Goal: Use online tool/utility: Utilize a website feature to perform a specific function

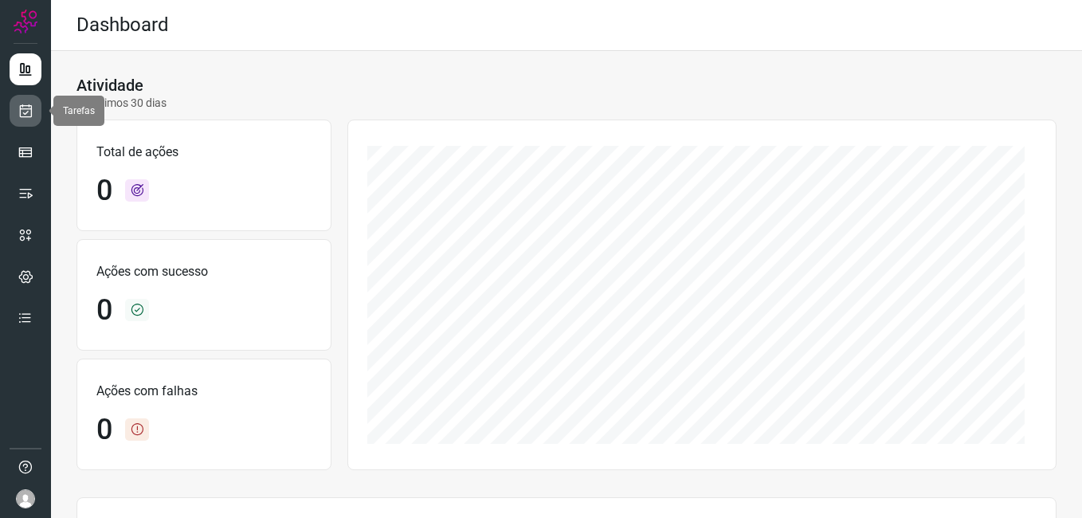
click at [29, 112] on icon at bounding box center [26, 111] width 17 height 16
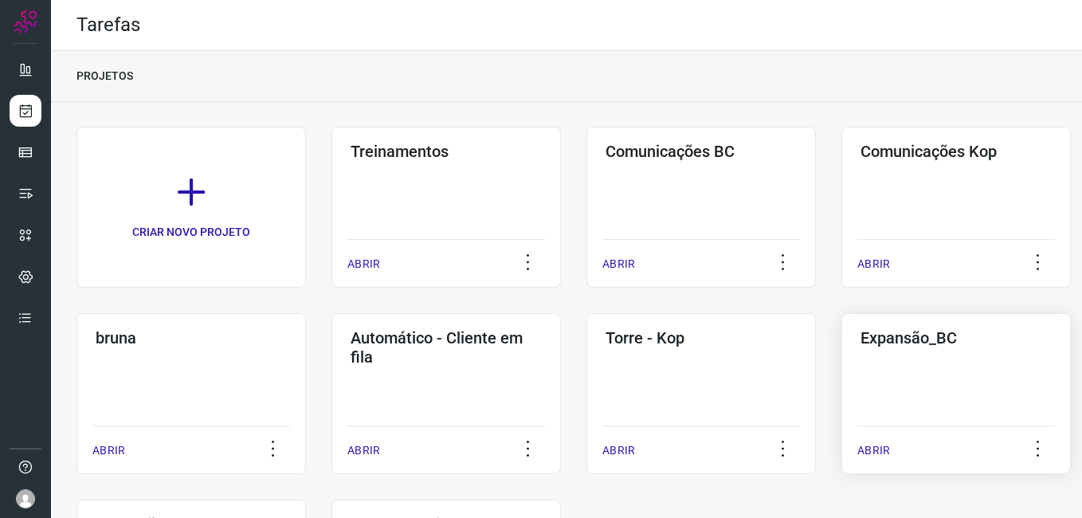
click at [887, 386] on div "Expansão_BC ABRIR" at bounding box center [955, 393] width 229 height 161
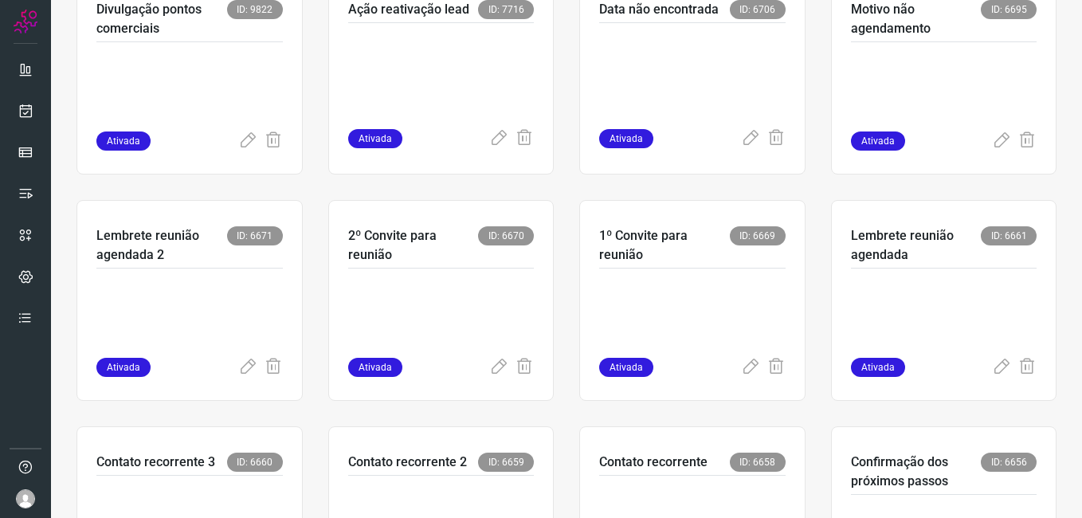
scroll to position [398, 0]
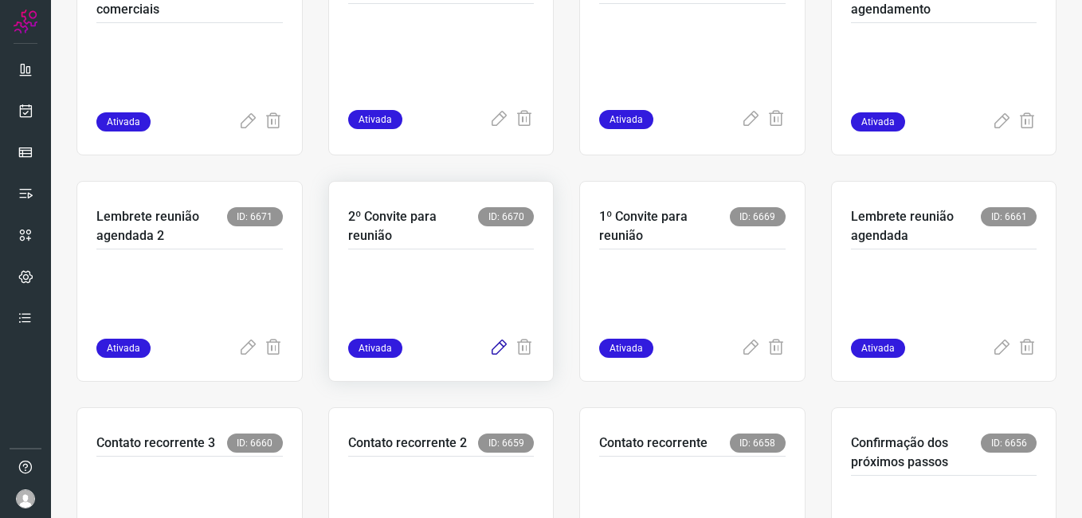
click at [495, 348] on icon at bounding box center [498, 348] width 19 height 19
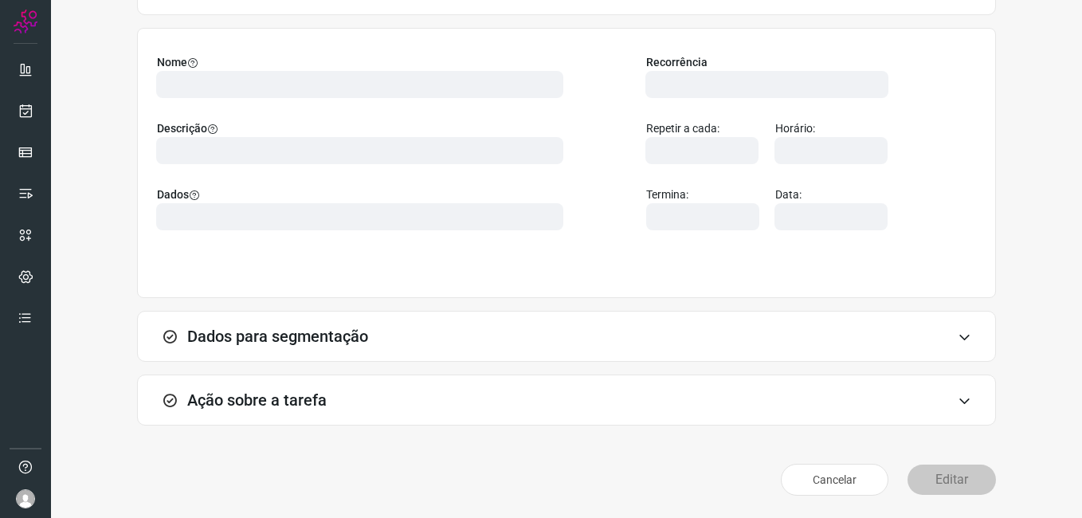
scroll to position [104, 0]
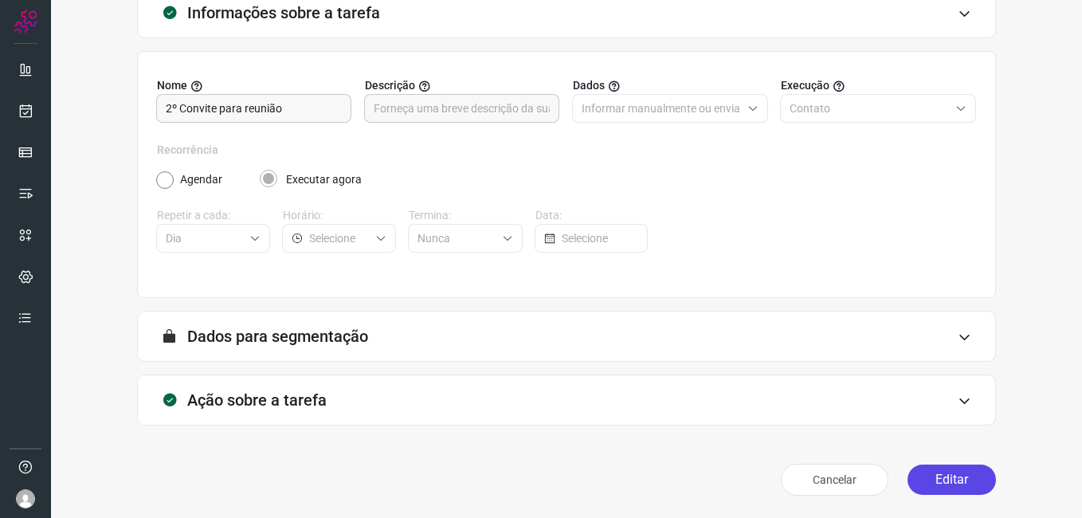
click at [925, 485] on button "Editar" at bounding box center [951, 479] width 88 height 30
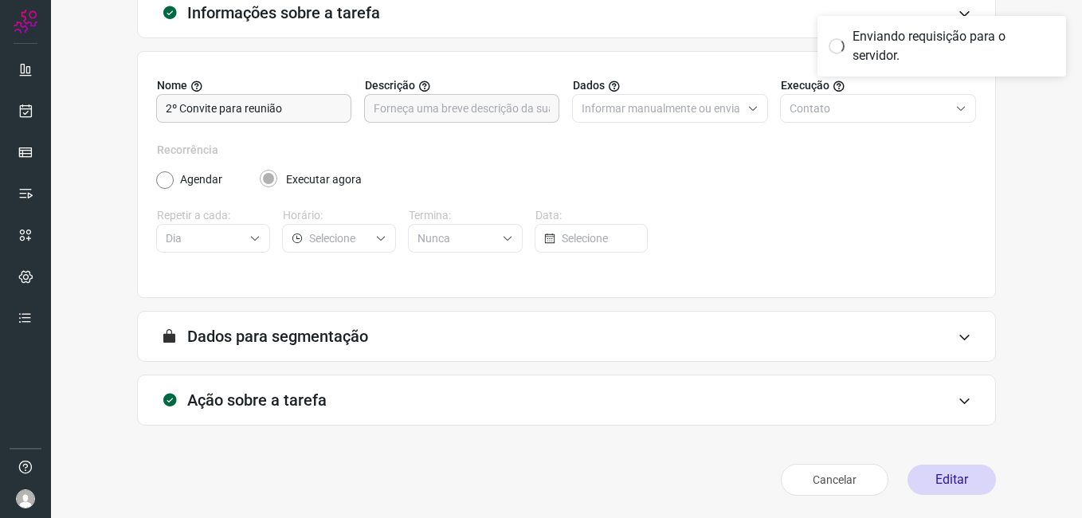
scroll to position [0, 0]
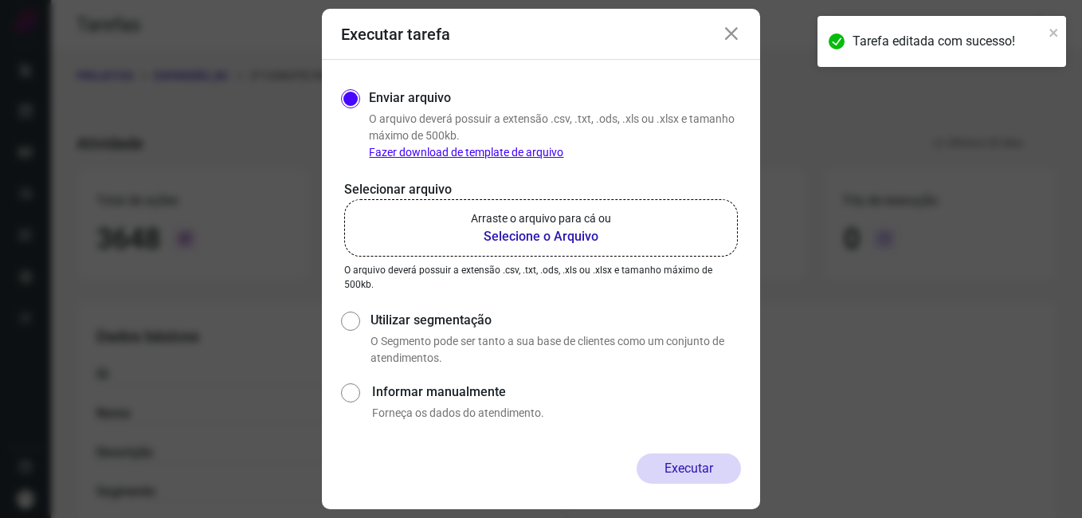
click at [503, 237] on b "Selecione o Arquivo" at bounding box center [541, 236] width 140 height 19
click at [0, 0] on input "Arraste o arquivo para cá ou Selecione o Arquivo" at bounding box center [0, 0] width 0 height 0
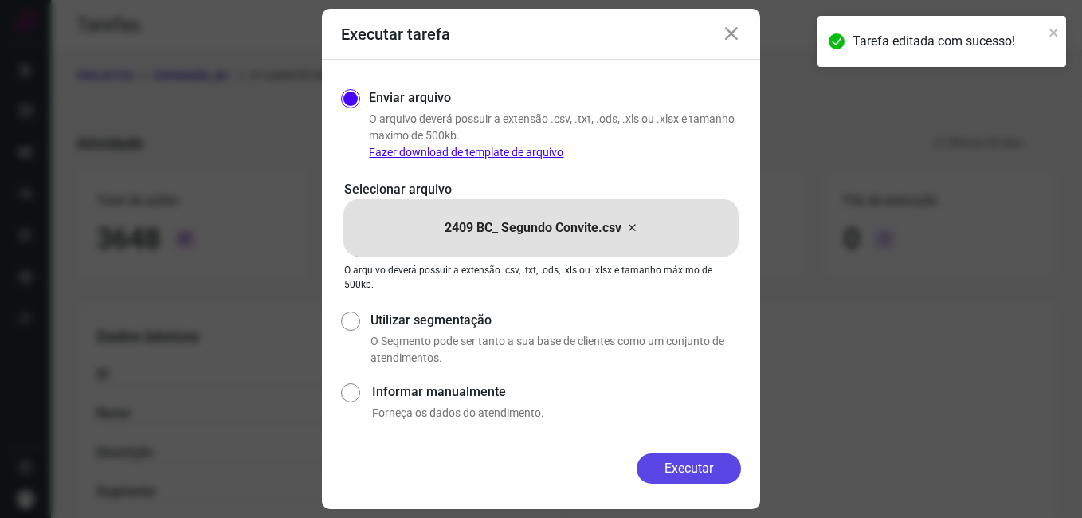
click at [640, 474] on button "Executar" at bounding box center [689, 468] width 104 height 30
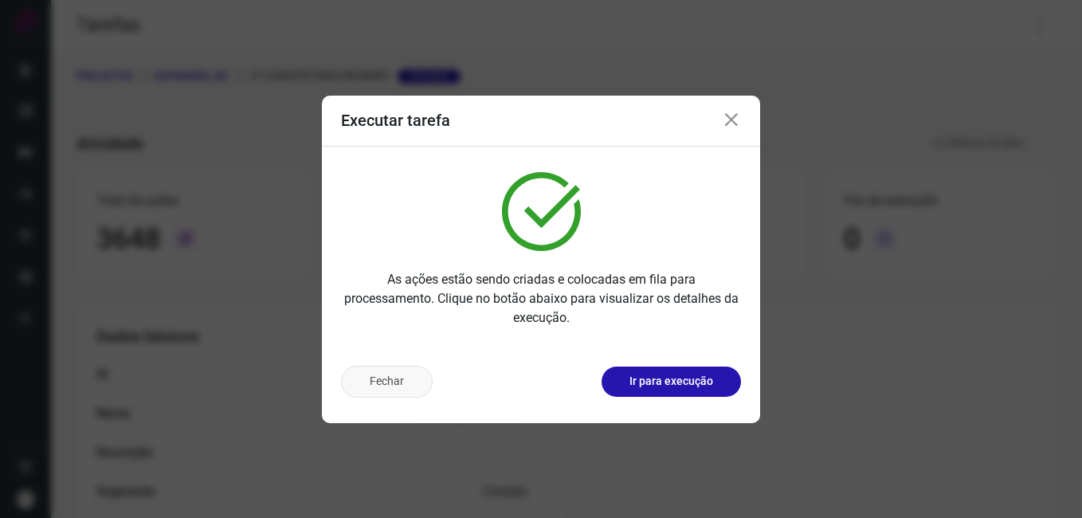
click at [398, 374] on button "Fechar" at bounding box center [387, 382] width 92 height 32
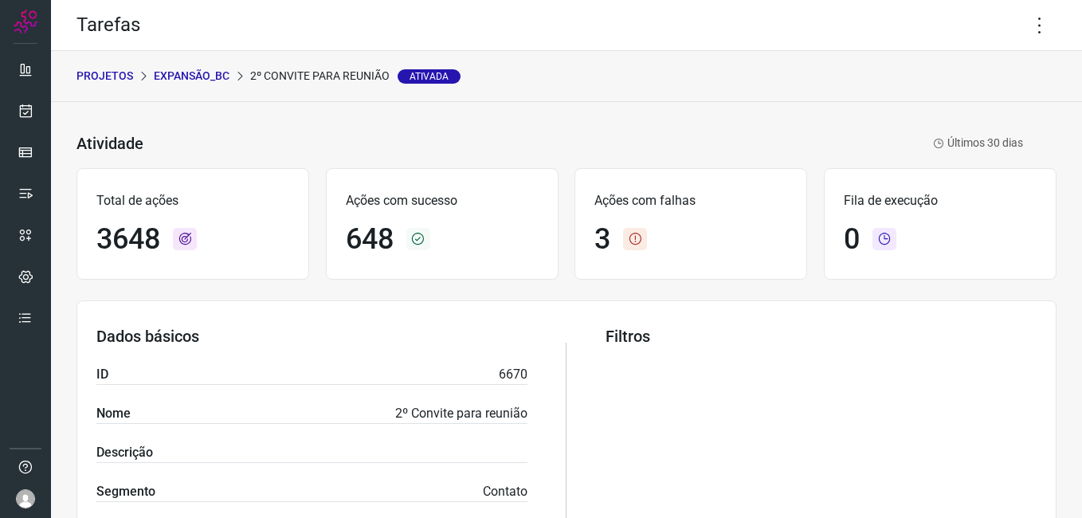
click at [170, 79] on p "Expansão_BC" at bounding box center [192, 76] width 76 height 17
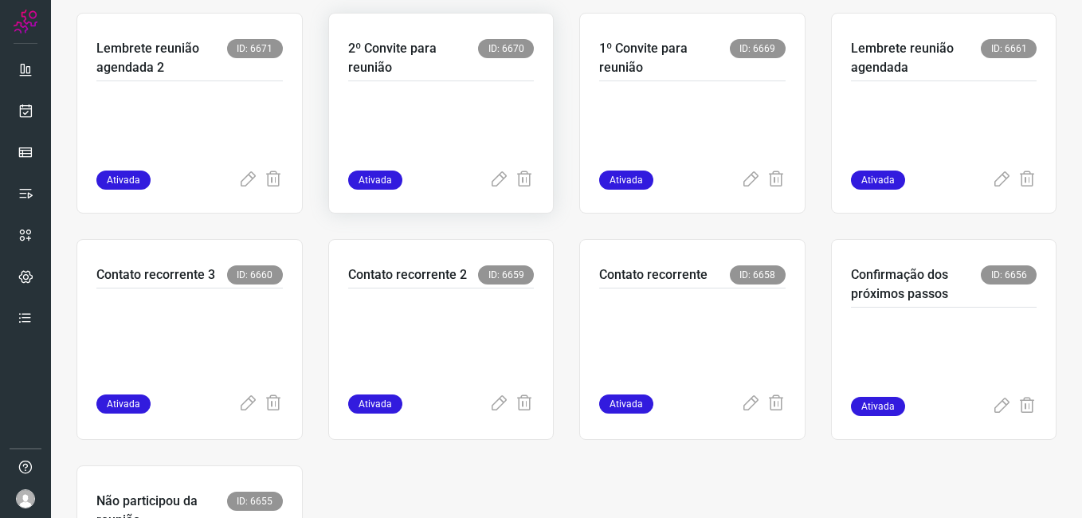
scroll to position [717, 0]
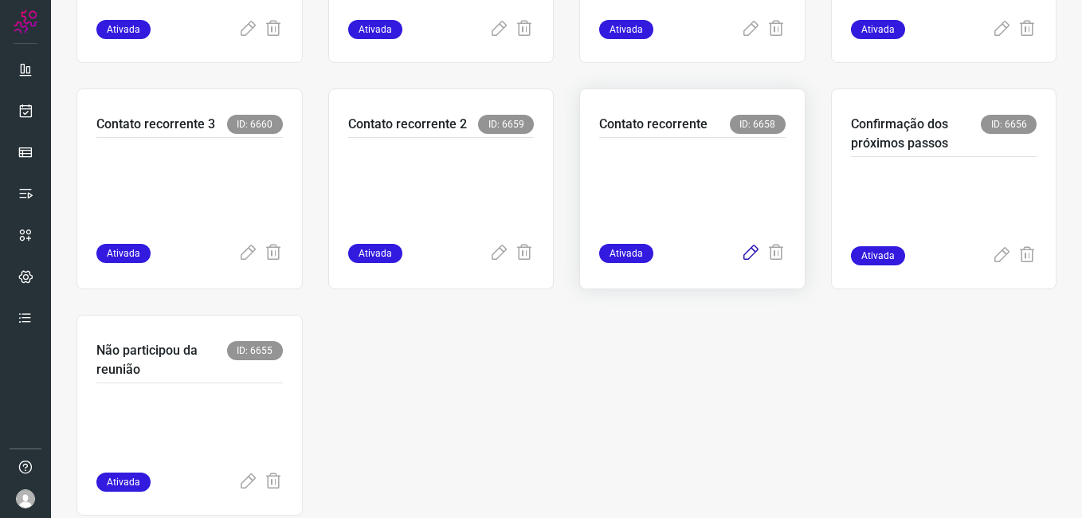
click at [741, 259] on icon at bounding box center [750, 253] width 19 height 19
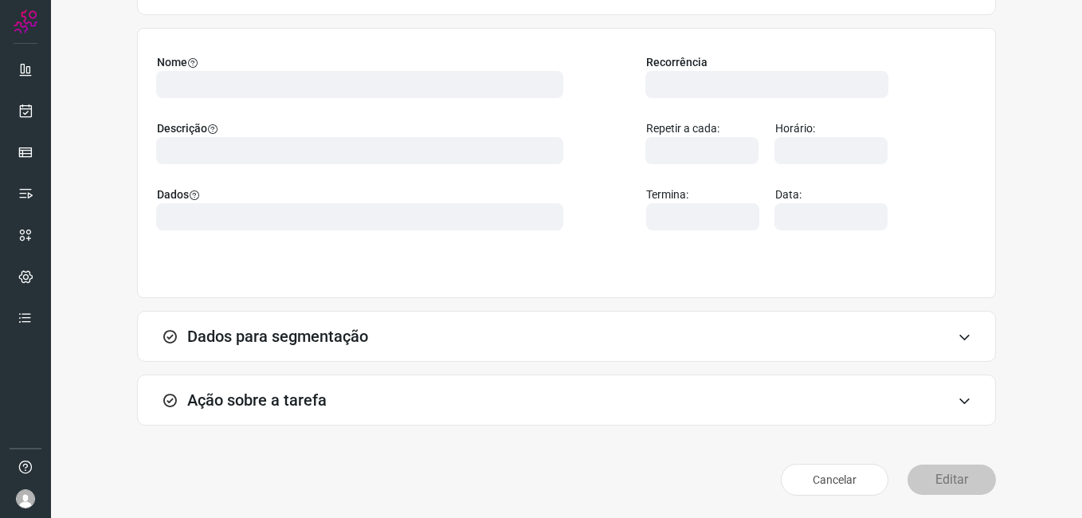
scroll to position [104, 0]
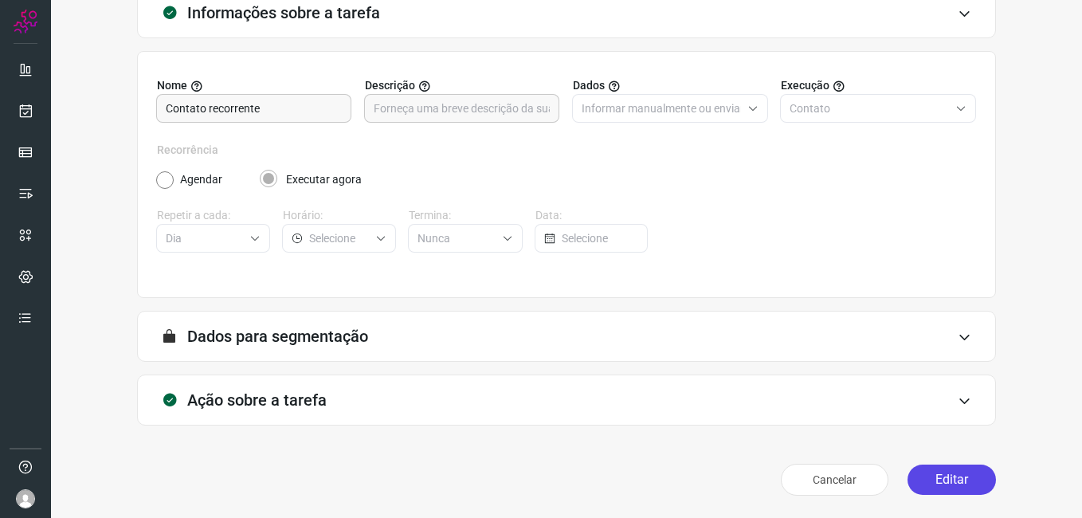
click at [914, 473] on button "Editar" at bounding box center [951, 479] width 88 height 30
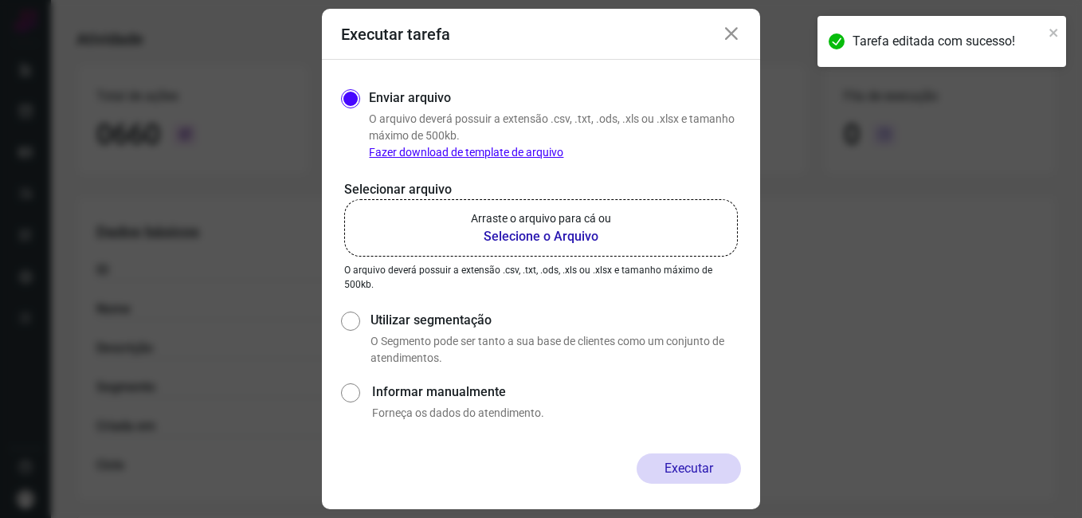
click at [523, 240] on b "Selecione o Arquivo" at bounding box center [541, 236] width 140 height 19
click at [0, 0] on input "Arraste o arquivo para cá ou Selecione o Arquivo" at bounding box center [0, 0] width 0 height 0
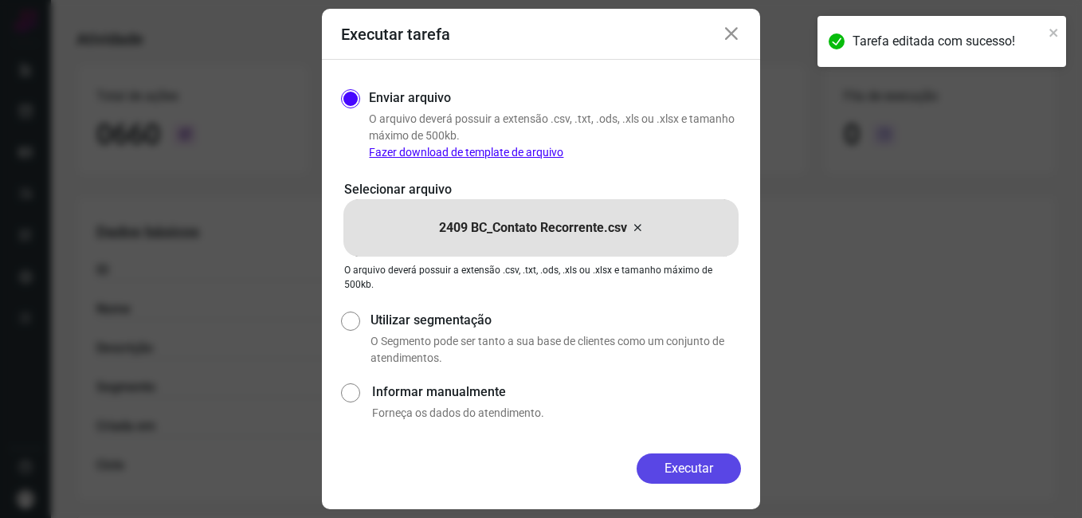
click at [664, 457] on button "Executar" at bounding box center [689, 468] width 104 height 30
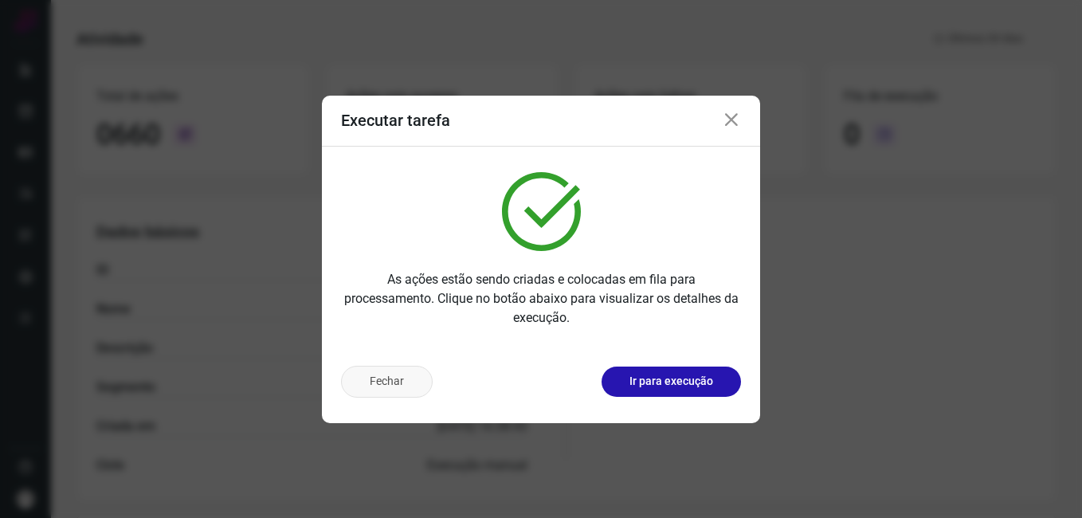
click at [355, 396] on button "Fechar" at bounding box center [387, 382] width 92 height 32
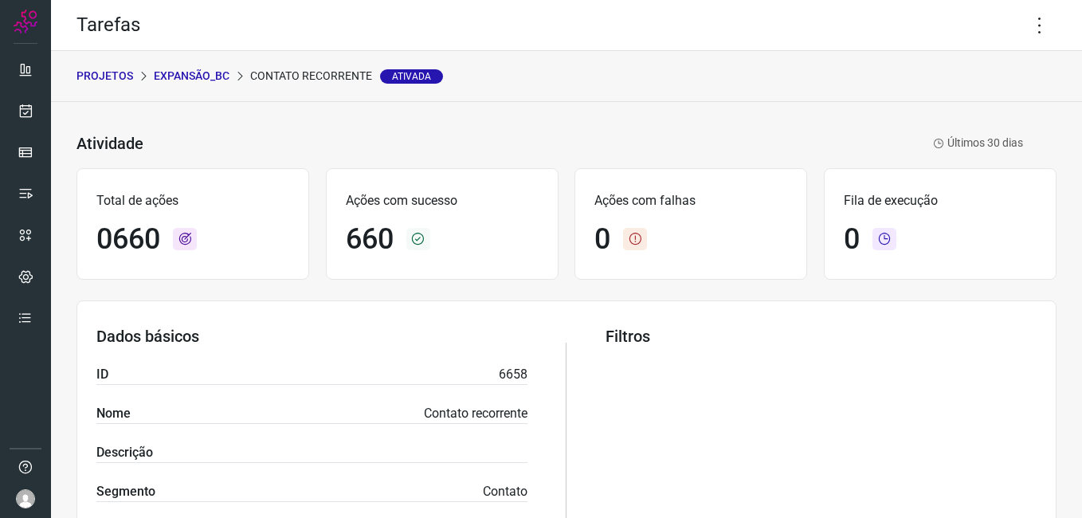
click at [202, 81] on p "Expansão_BC" at bounding box center [192, 76] width 76 height 17
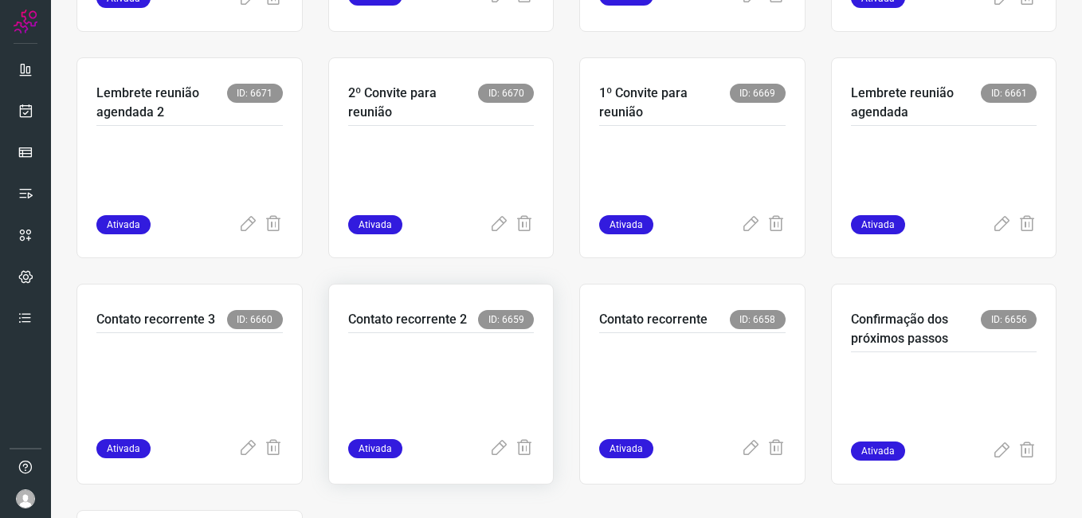
scroll to position [558, 0]
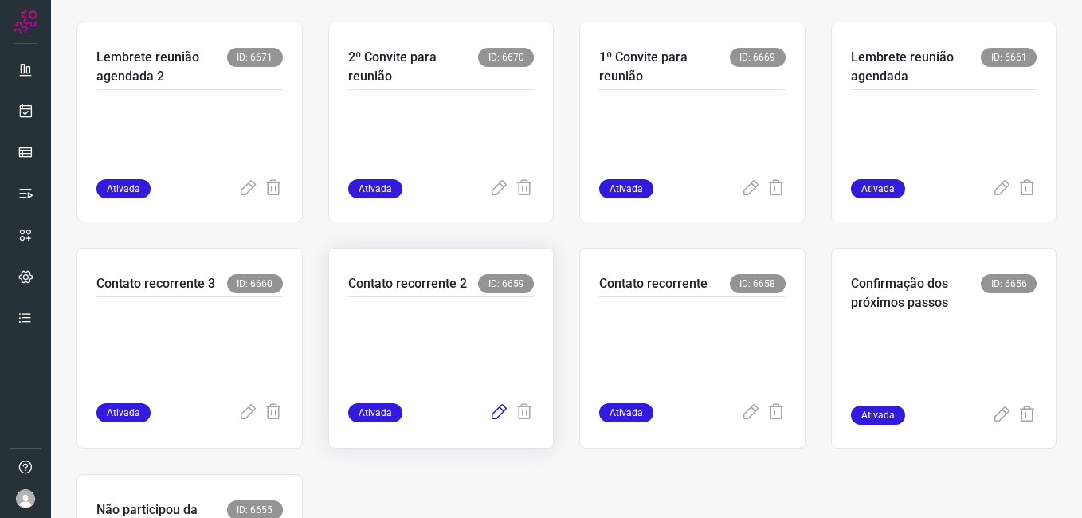
click at [489, 409] on icon at bounding box center [498, 412] width 19 height 19
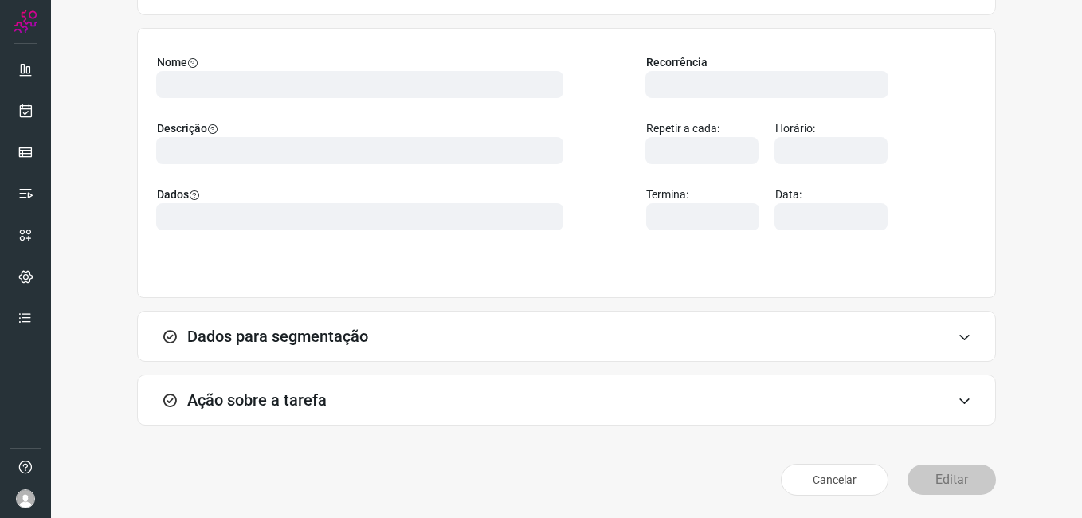
scroll to position [104, 0]
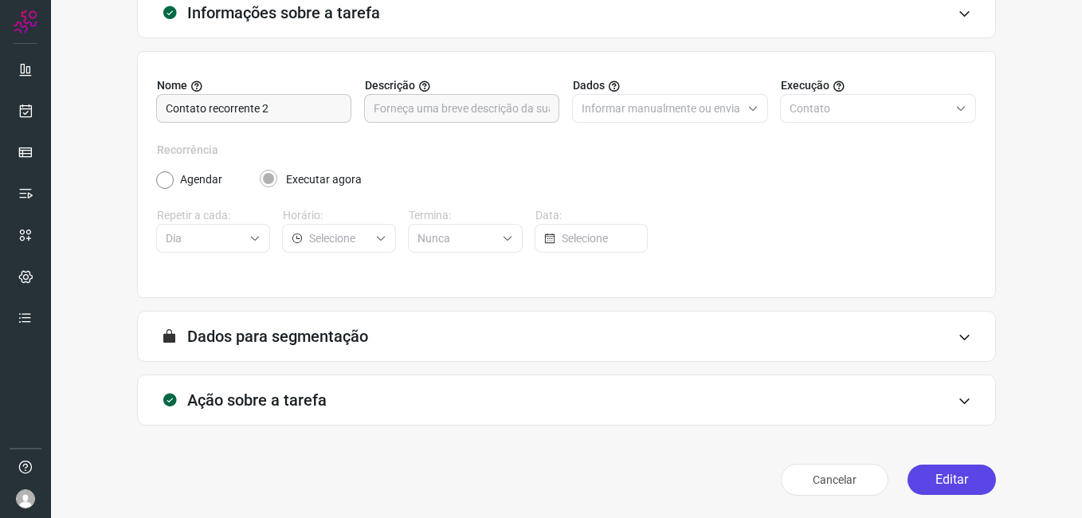
click at [927, 479] on button "Editar" at bounding box center [951, 479] width 88 height 30
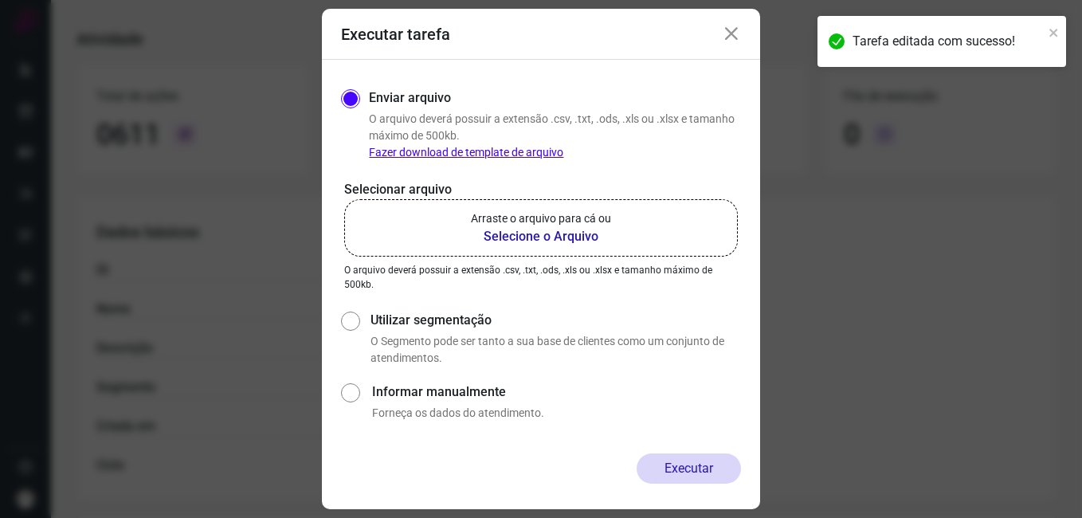
click at [494, 241] on b "Selecione o Arquivo" at bounding box center [541, 236] width 140 height 19
click at [0, 0] on input "Arraste o arquivo para cá ou Selecione o Arquivo" at bounding box center [0, 0] width 0 height 0
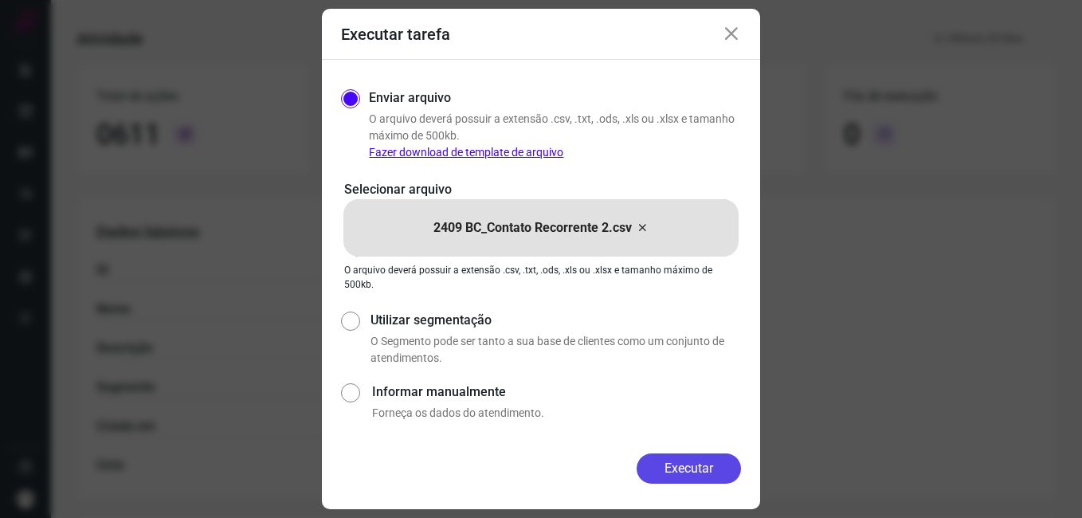
click at [668, 468] on button "Executar" at bounding box center [689, 468] width 104 height 30
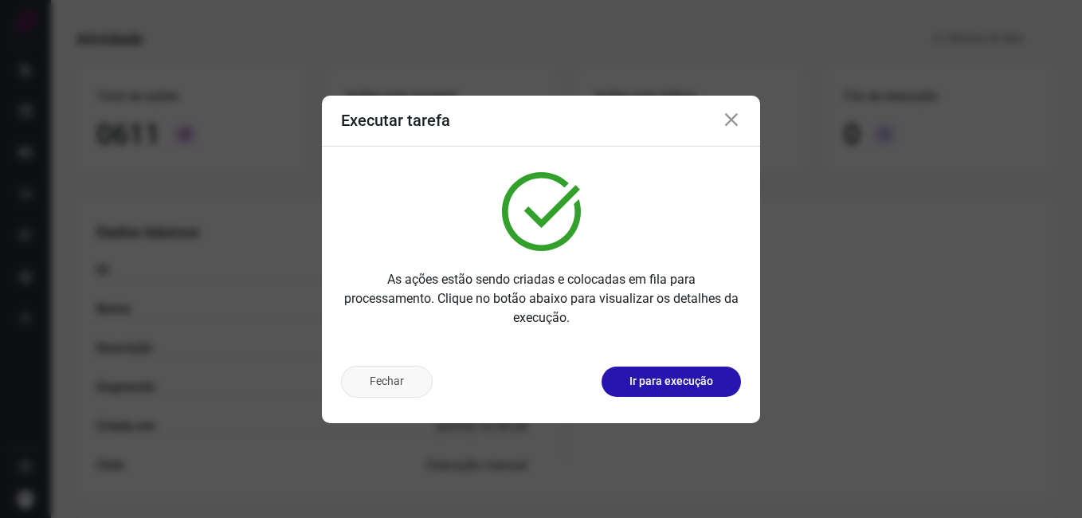
click at [386, 390] on button "Fechar" at bounding box center [387, 382] width 92 height 32
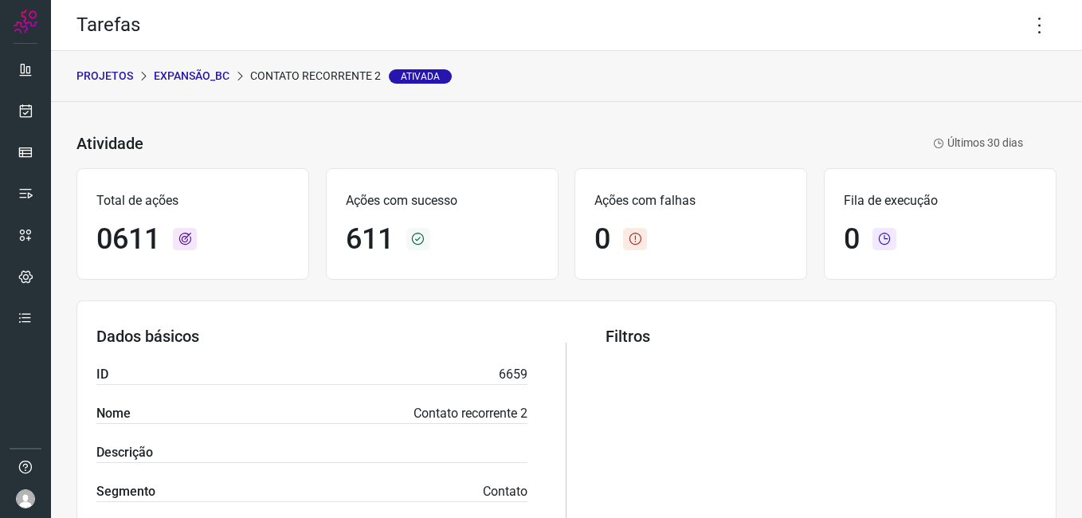
click at [181, 81] on p "Expansão_BC" at bounding box center [192, 76] width 76 height 17
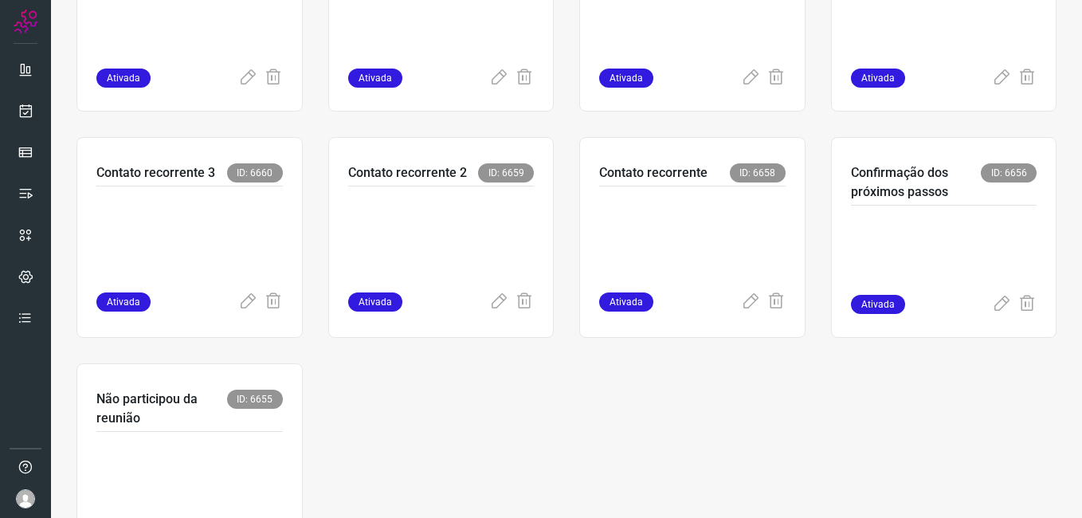
scroll to position [713, 0]
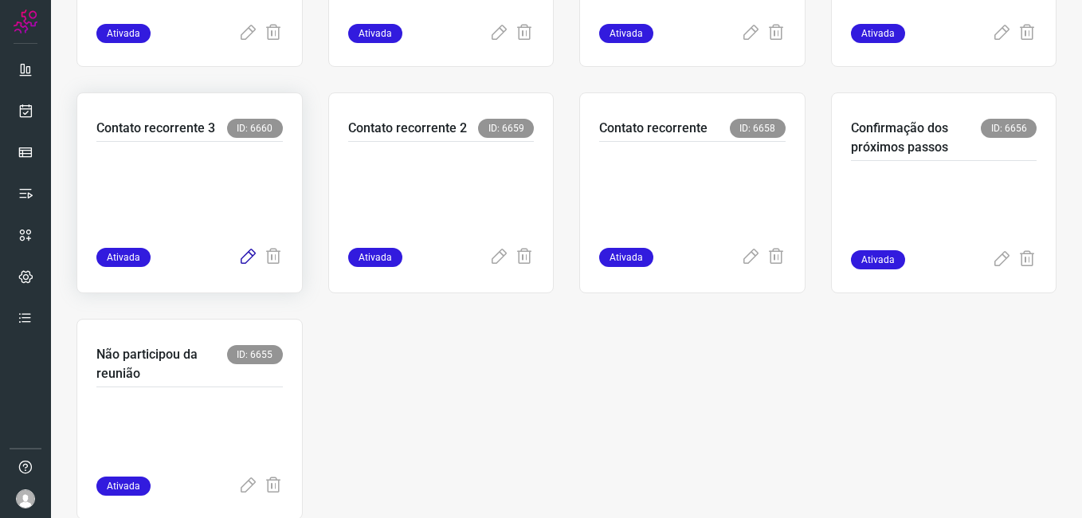
click at [246, 249] on icon at bounding box center [247, 257] width 19 height 19
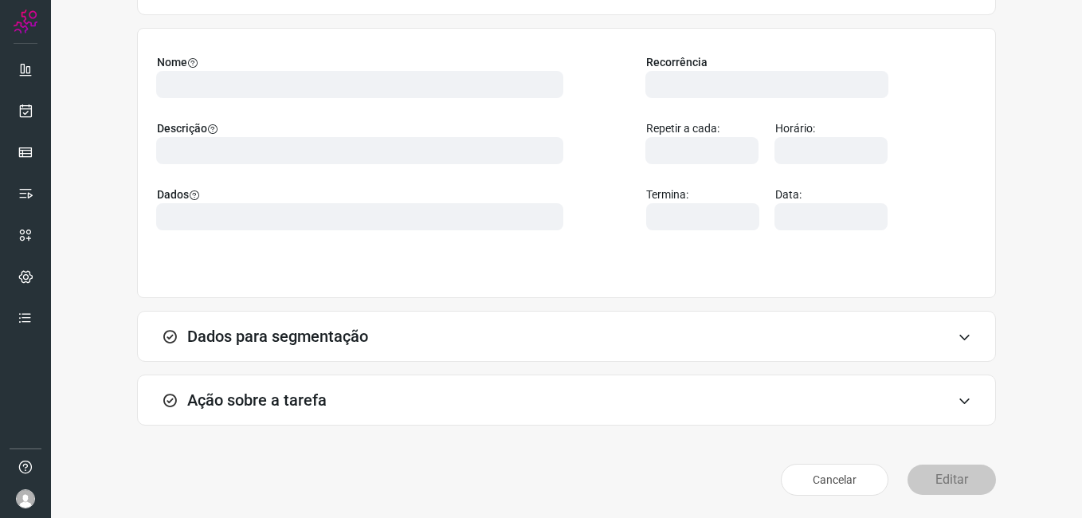
scroll to position [104, 0]
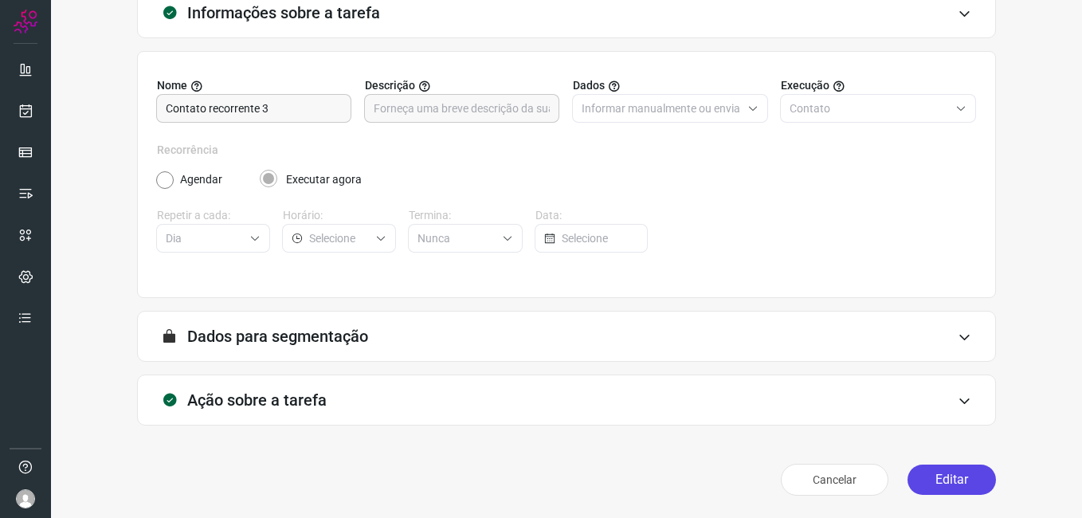
click at [911, 477] on button "Editar" at bounding box center [951, 479] width 88 height 30
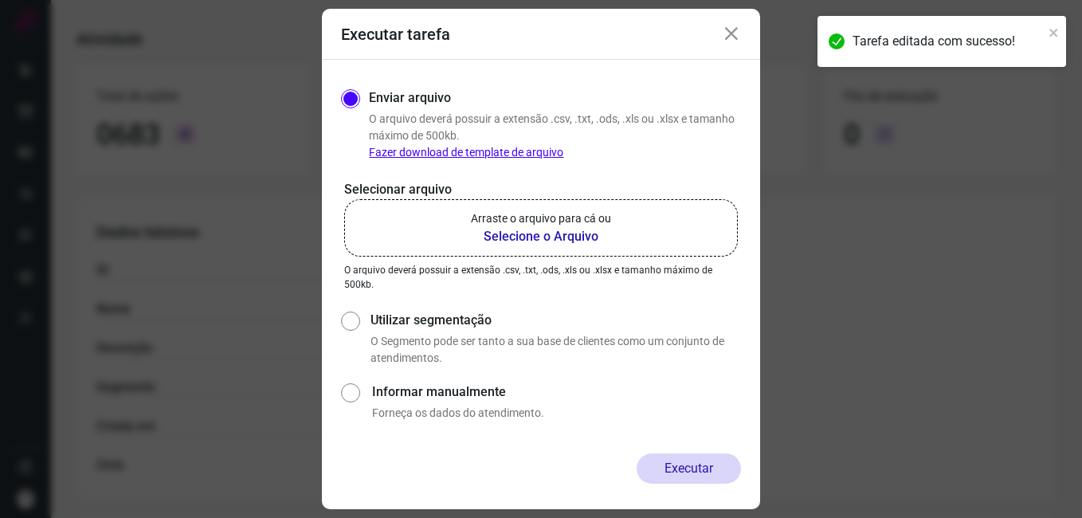
click at [493, 235] on b "Selecione o Arquivo" at bounding box center [541, 236] width 140 height 19
click at [0, 0] on input "Arraste o arquivo para cá ou Selecione o Arquivo" at bounding box center [0, 0] width 0 height 0
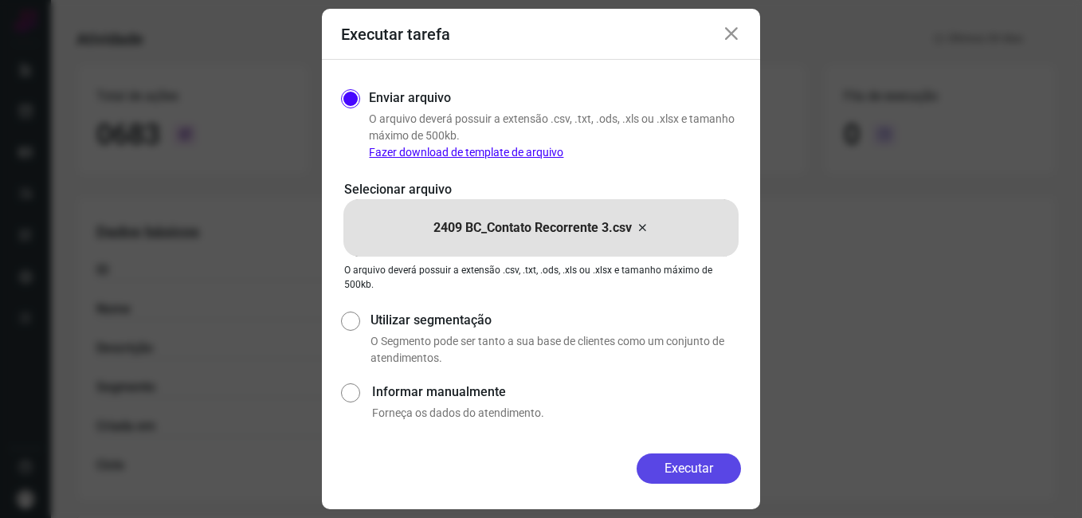
click at [663, 460] on button "Executar" at bounding box center [689, 468] width 104 height 30
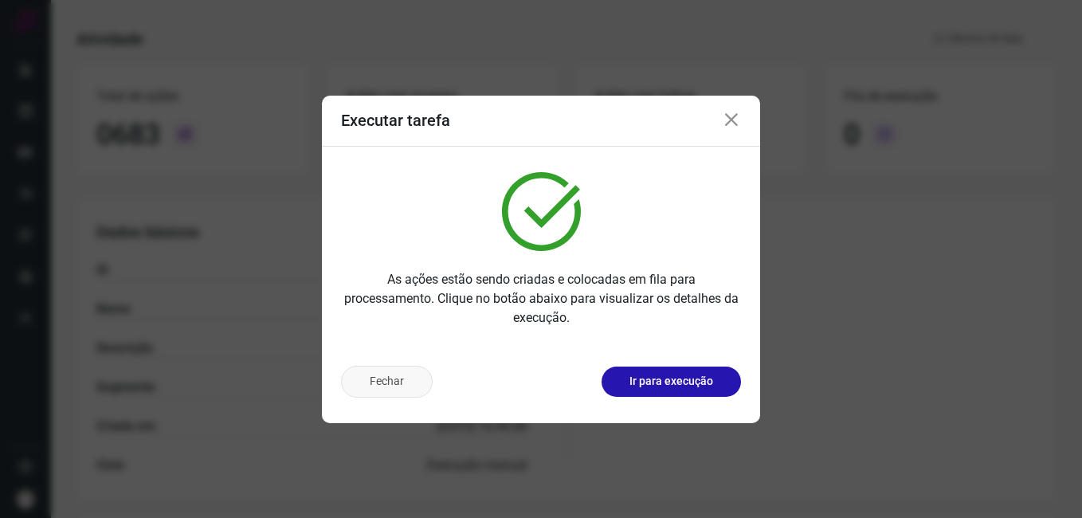
click at [398, 382] on button "Fechar" at bounding box center [387, 382] width 92 height 32
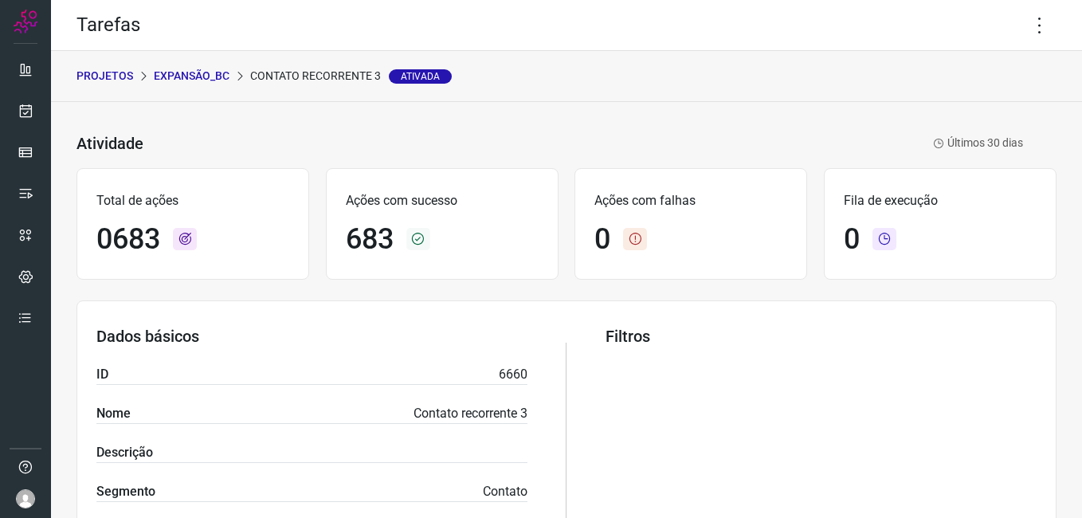
click at [196, 76] on p "Expansão_BC" at bounding box center [192, 76] width 76 height 17
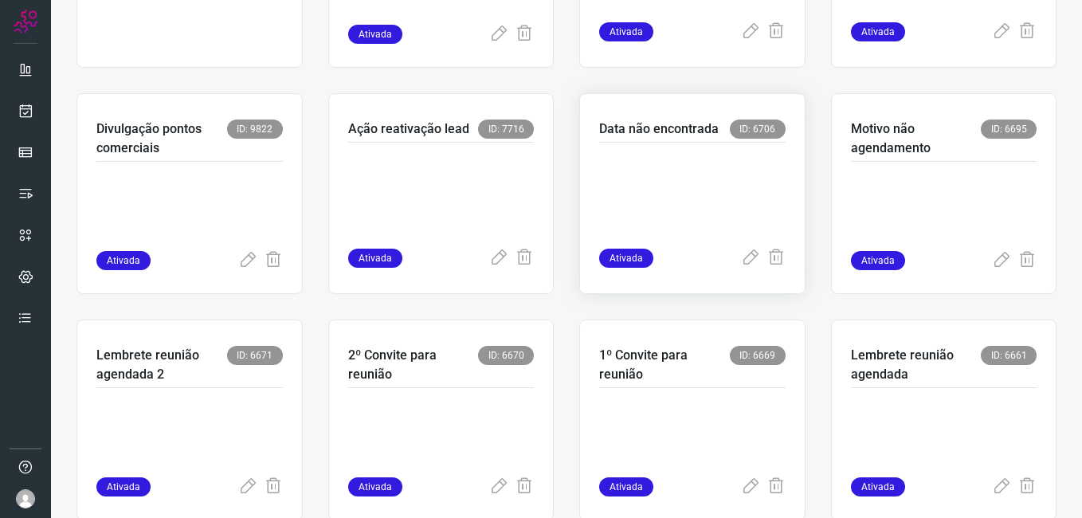
scroll to position [239, 0]
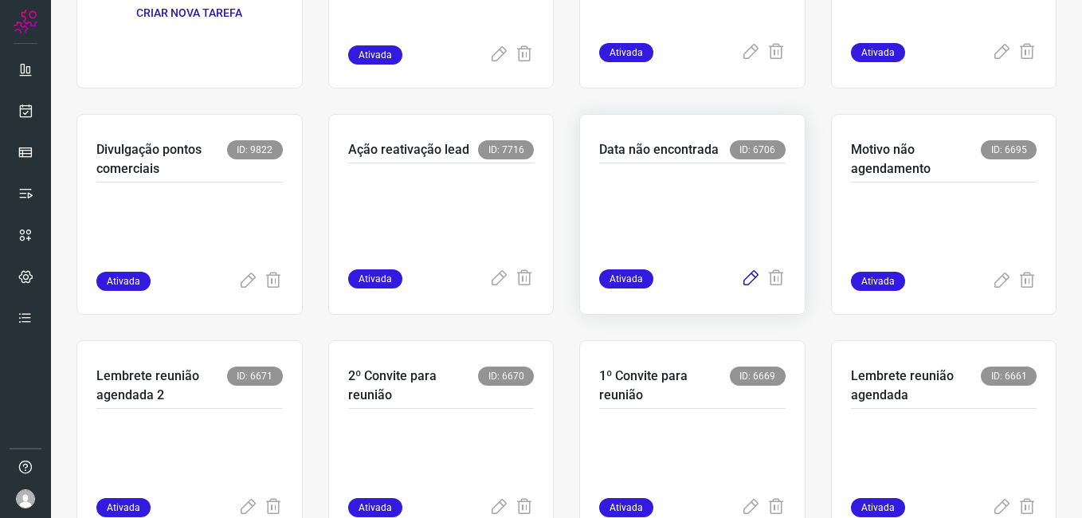
click at [741, 281] on icon at bounding box center [750, 278] width 19 height 19
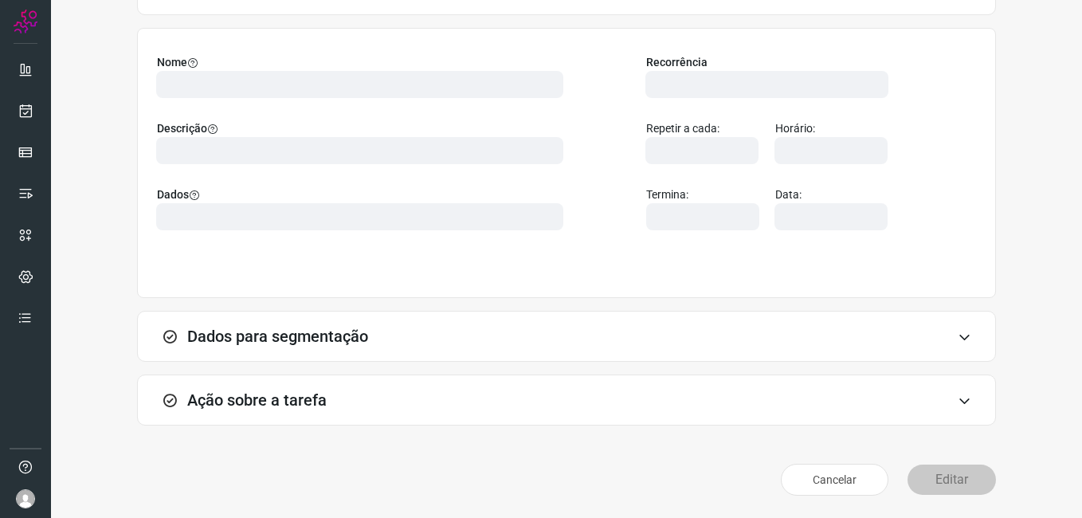
scroll to position [104, 0]
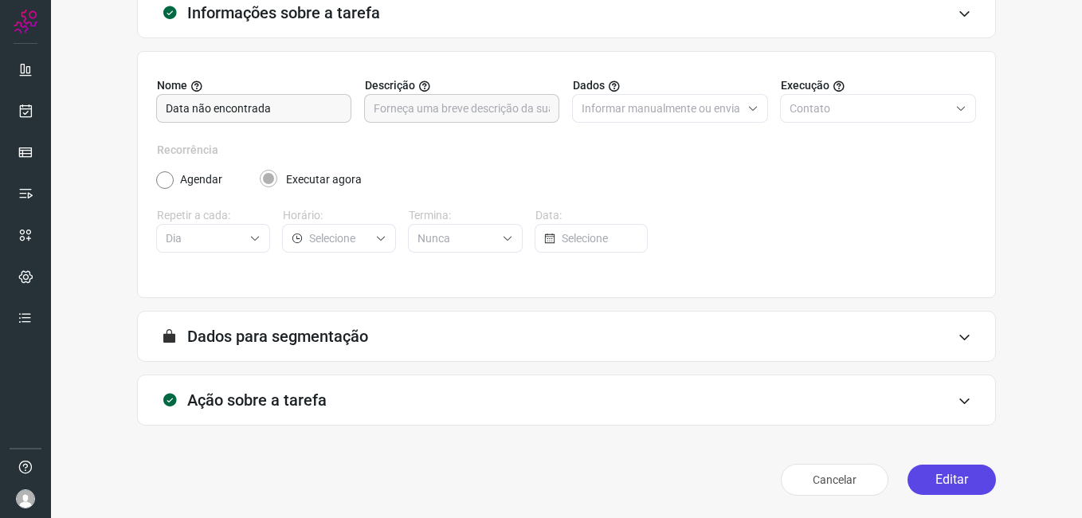
click at [933, 484] on button "Editar" at bounding box center [951, 479] width 88 height 30
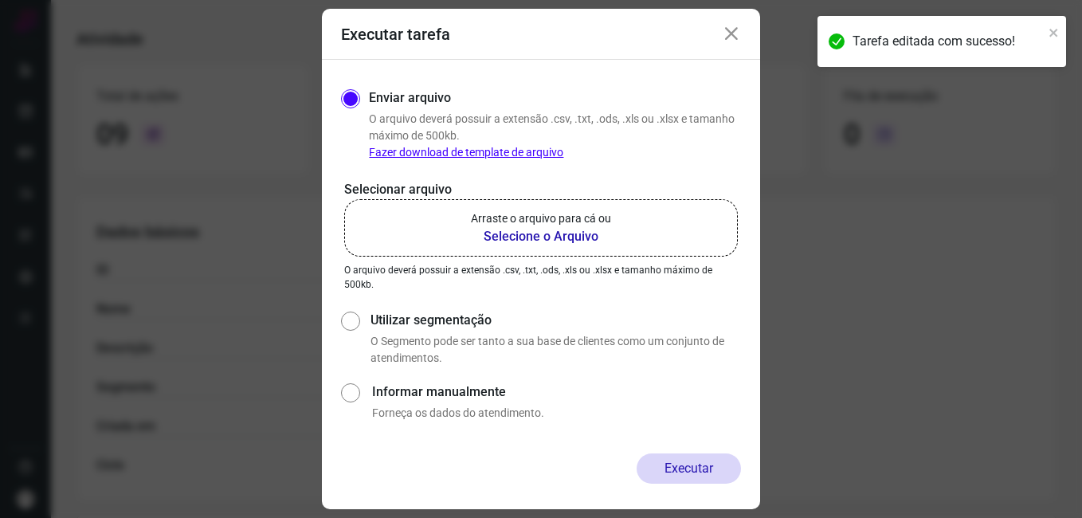
click at [541, 241] on b "Selecione o Arquivo" at bounding box center [541, 236] width 140 height 19
click at [0, 0] on input "Arraste o arquivo para cá ou Selecione o Arquivo" at bounding box center [0, 0] width 0 height 0
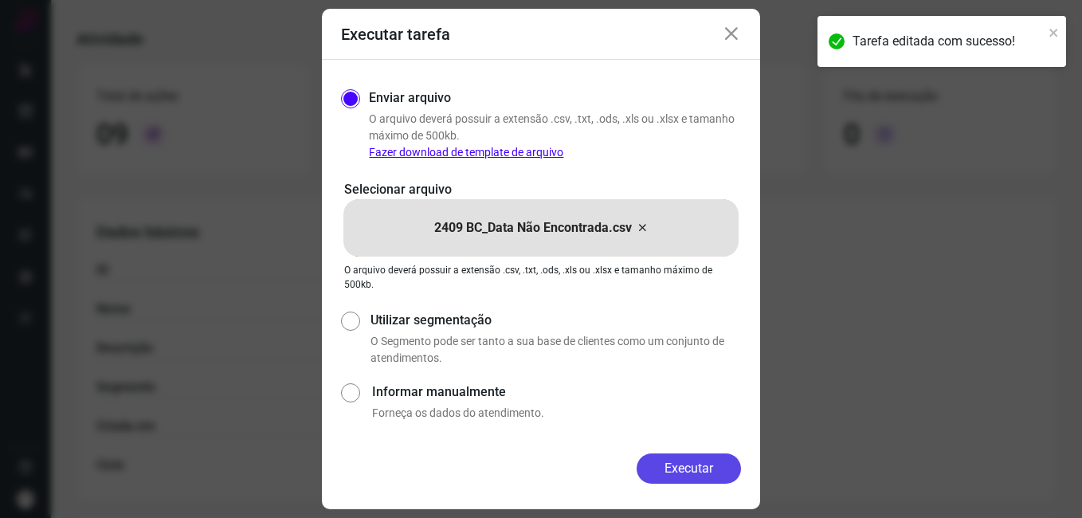
click at [656, 466] on button "Executar" at bounding box center [689, 468] width 104 height 30
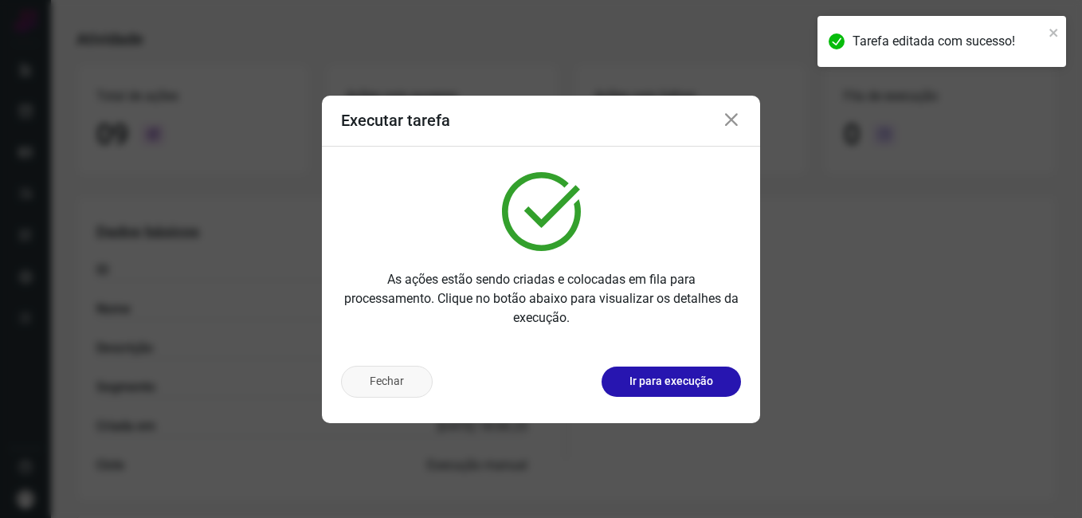
click at [372, 378] on button "Fechar" at bounding box center [387, 382] width 92 height 32
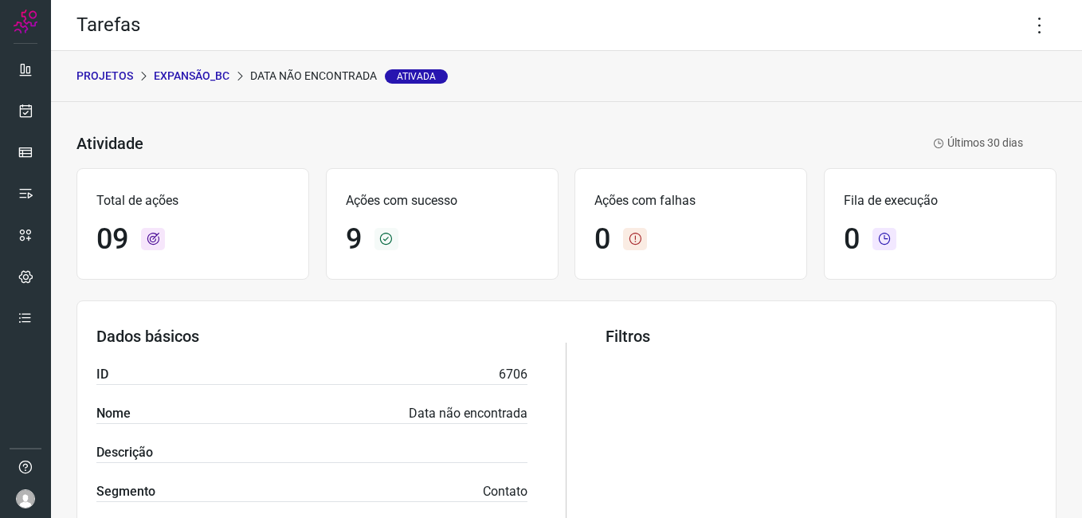
click at [196, 72] on p "Expansão_BC" at bounding box center [192, 76] width 76 height 17
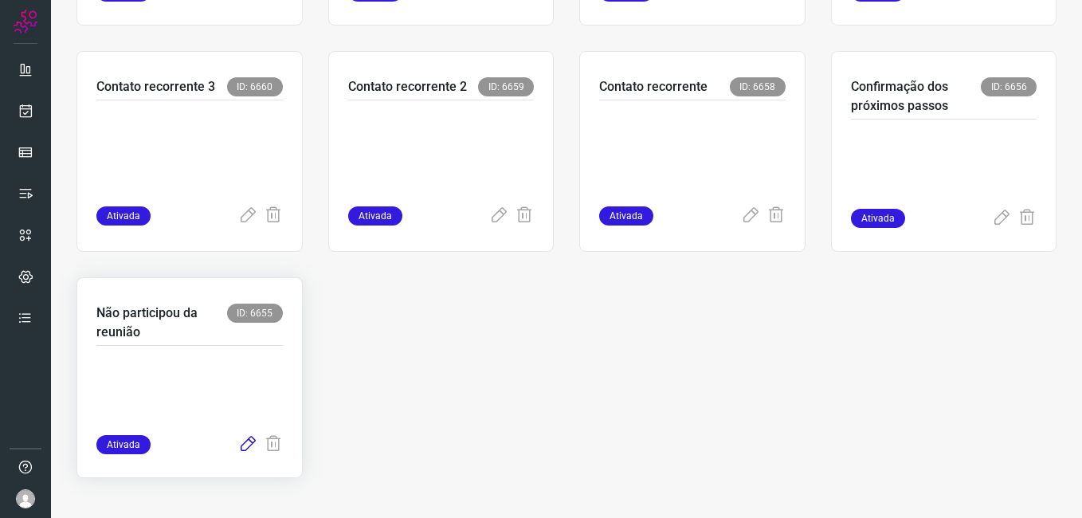
click at [245, 443] on icon at bounding box center [247, 444] width 19 height 19
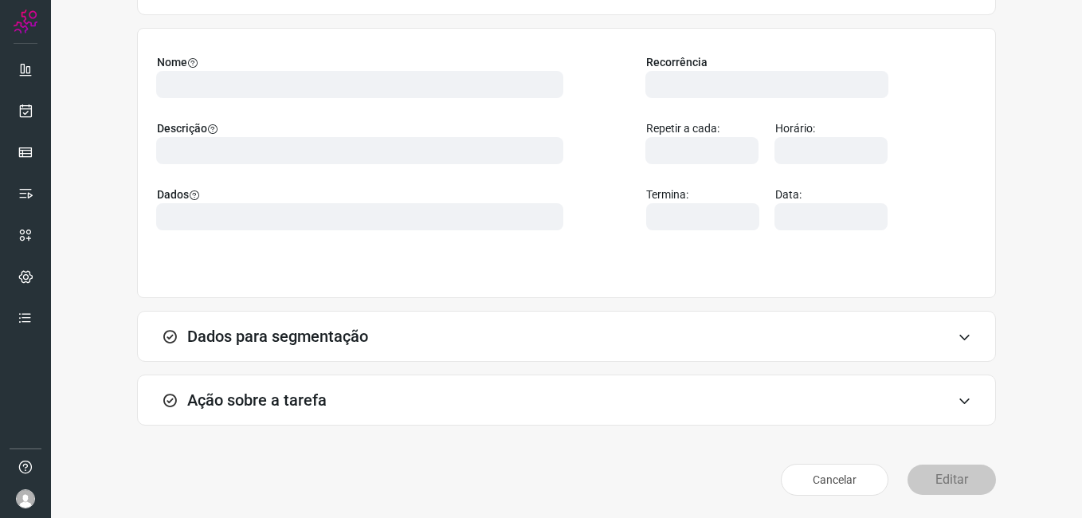
scroll to position [104, 0]
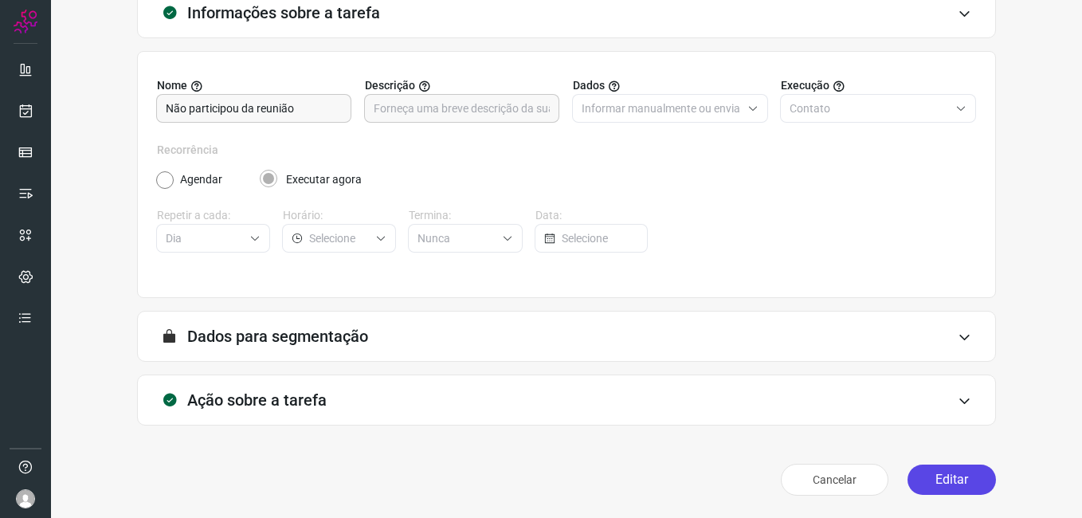
click at [911, 476] on button "Editar" at bounding box center [951, 479] width 88 height 30
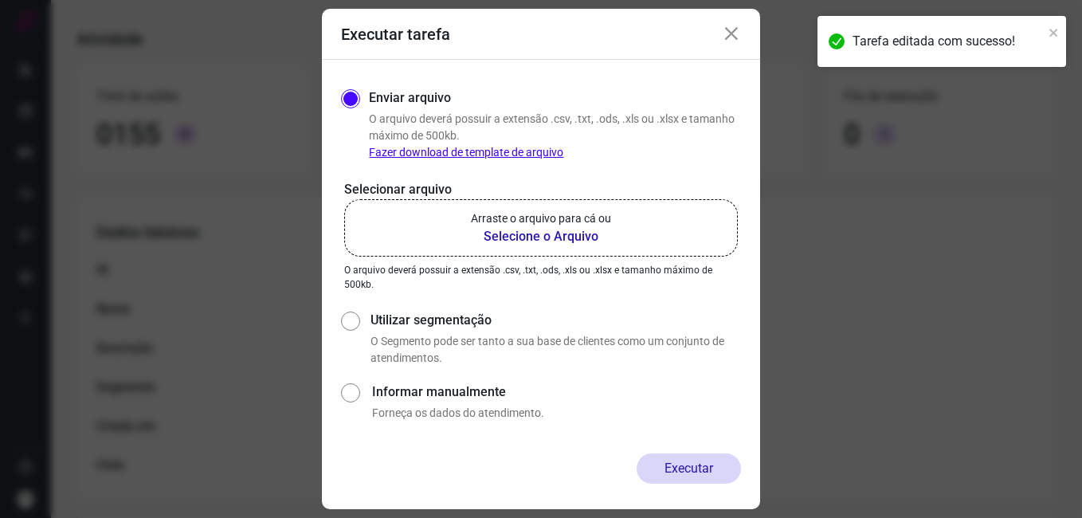
click at [492, 244] on b "Selecione o Arquivo" at bounding box center [541, 236] width 140 height 19
click at [0, 0] on input "Arraste o arquivo para cá ou Selecione o Arquivo" at bounding box center [0, 0] width 0 height 0
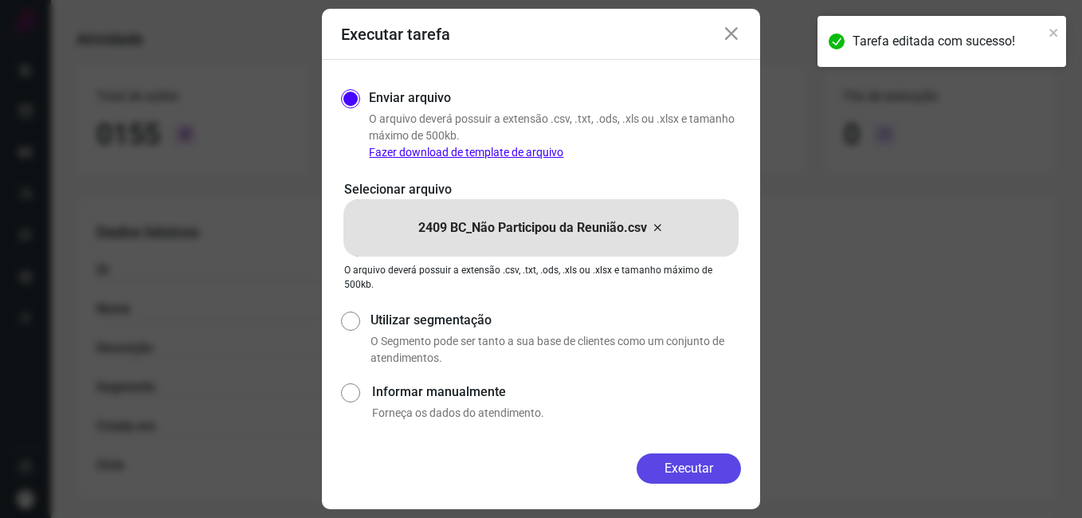
click at [663, 468] on button "Executar" at bounding box center [689, 468] width 104 height 30
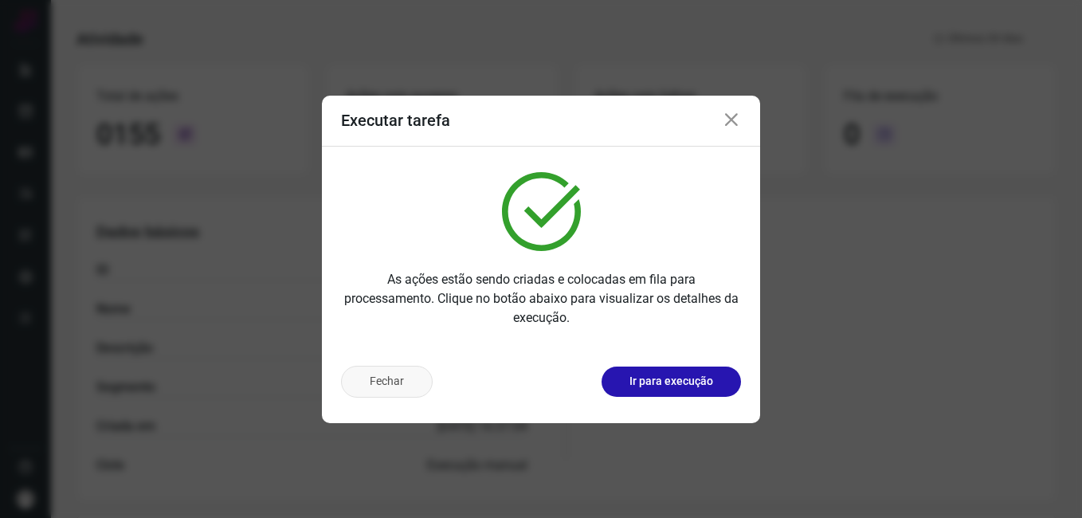
click at [398, 382] on button "Fechar" at bounding box center [387, 382] width 92 height 32
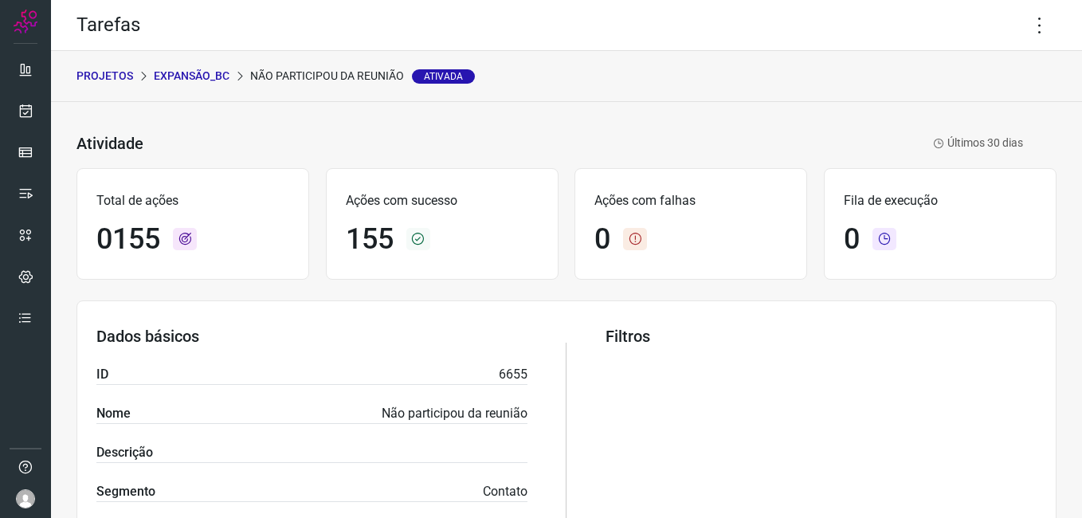
click at [219, 77] on p "Expansão_BC" at bounding box center [192, 76] width 76 height 17
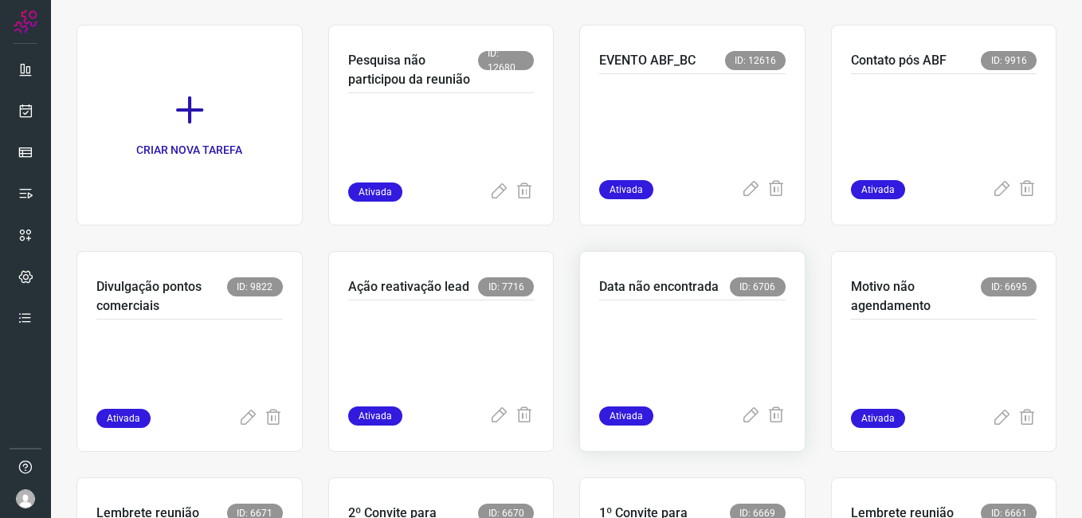
scroll to position [319, 0]
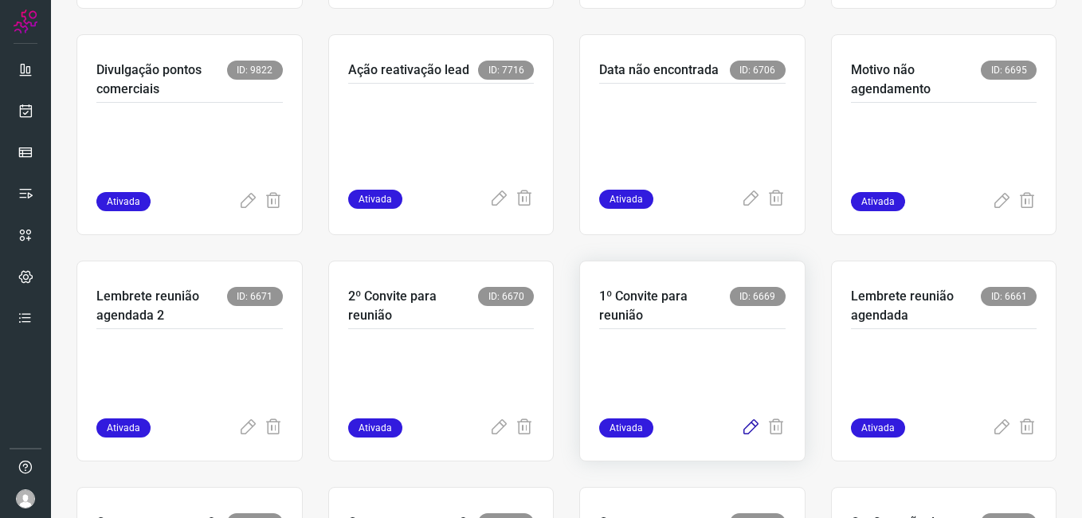
click at [741, 429] on icon at bounding box center [750, 427] width 19 height 19
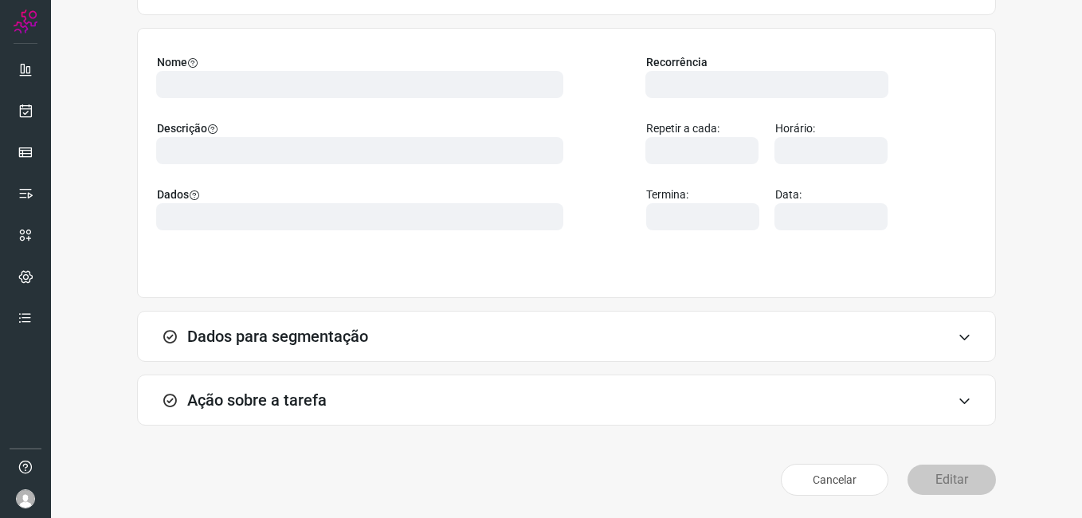
scroll to position [104, 0]
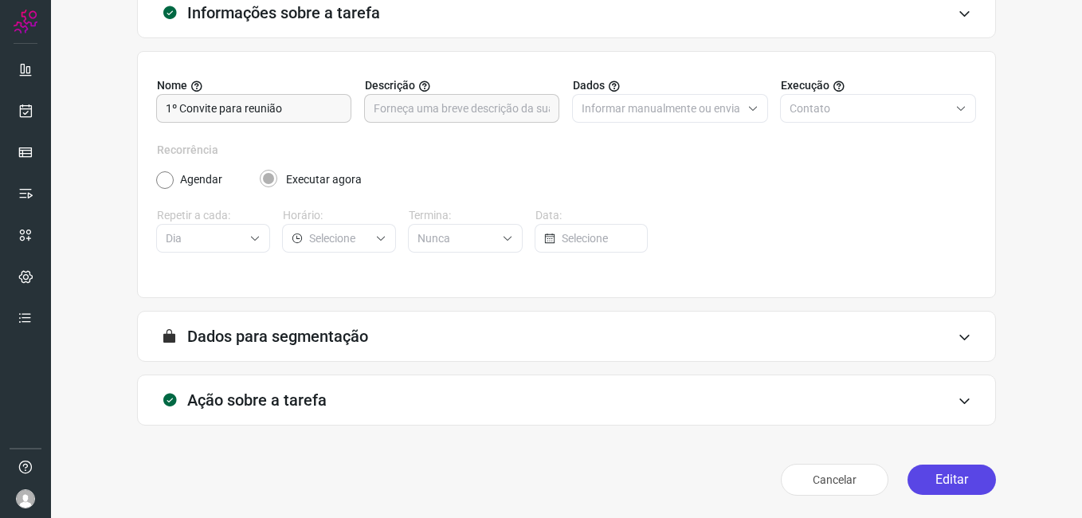
click at [922, 475] on button "Editar" at bounding box center [951, 479] width 88 height 30
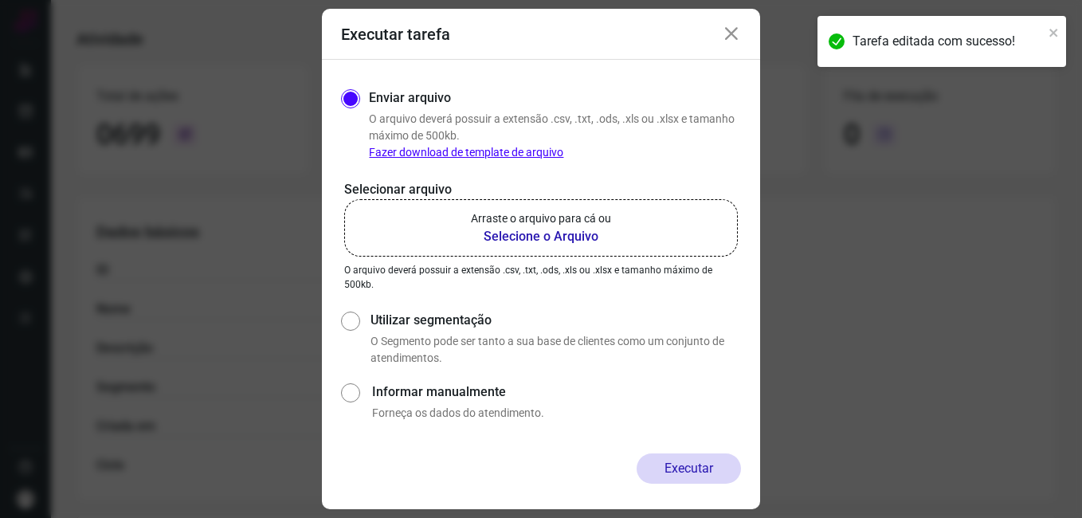
click at [493, 242] on b "Selecione o Arquivo" at bounding box center [541, 236] width 140 height 19
click at [0, 0] on input "Arraste o arquivo para cá ou Selecione o Arquivo" at bounding box center [0, 0] width 0 height 0
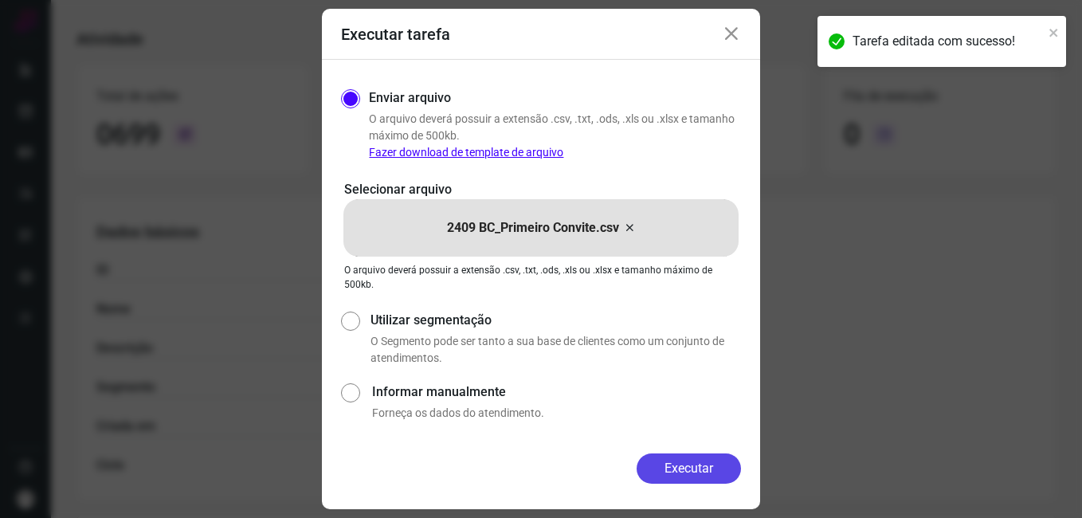
click at [663, 465] on button "Executar" at bounding box center [689, 468] width 104 height 30
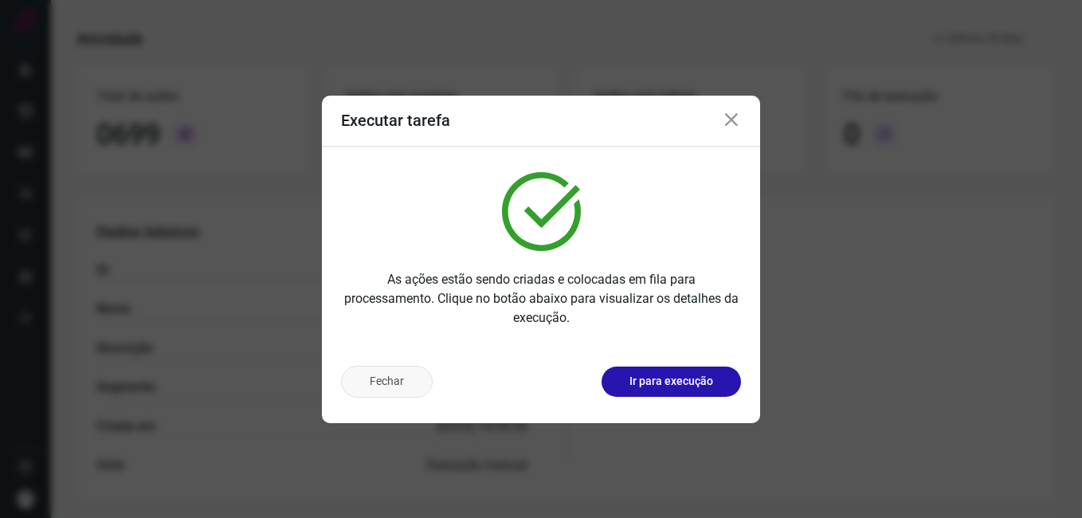
click at [391, 386] on button "Fechar" at bounding box center [387, 382] width 92 height 32
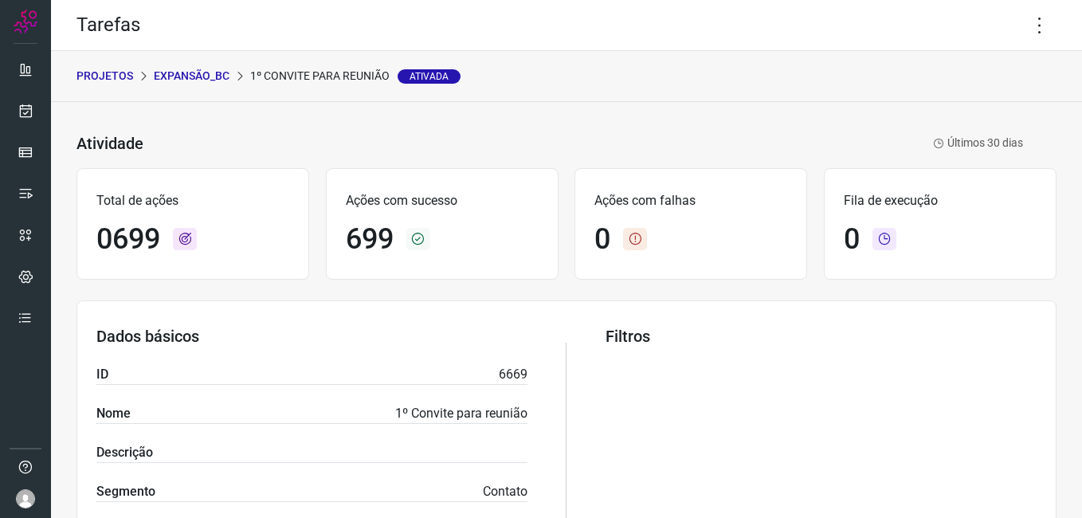
click at [190, 72] on p "Expansão_BC" at bounding box center [192, 76] width 76 height 17
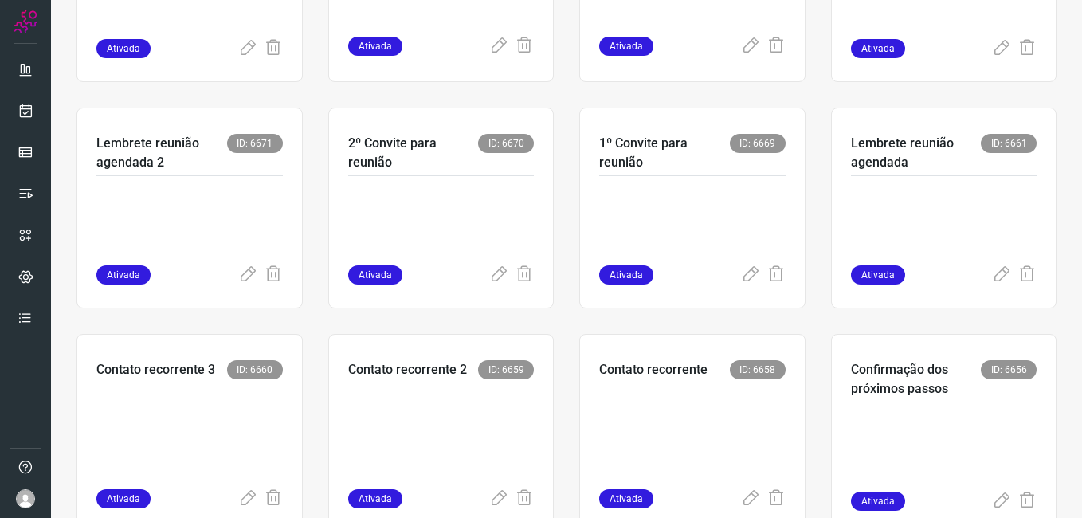
scroll to position [478, 0]
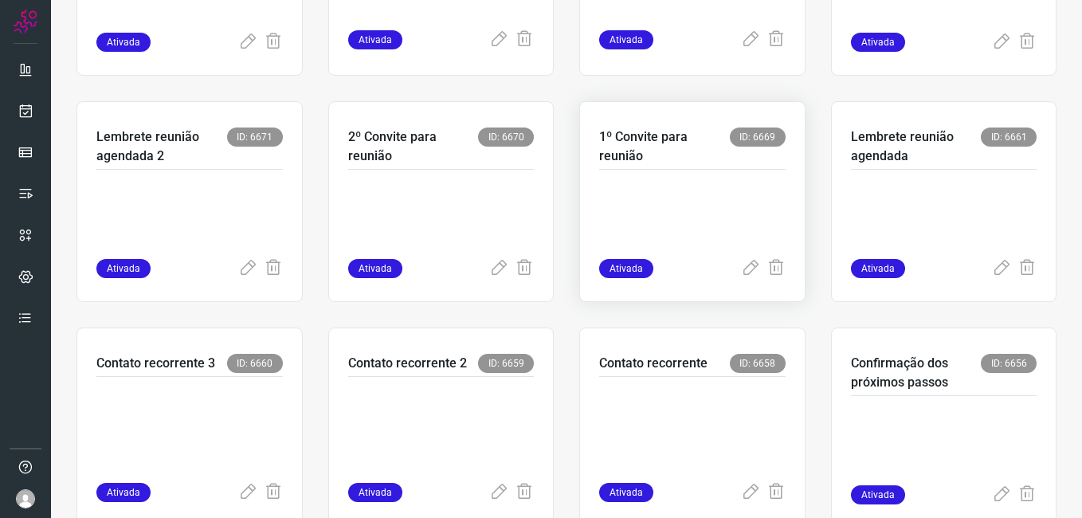
click at [643, 208] on p at bounding box center [692, 219] width 186 height 80
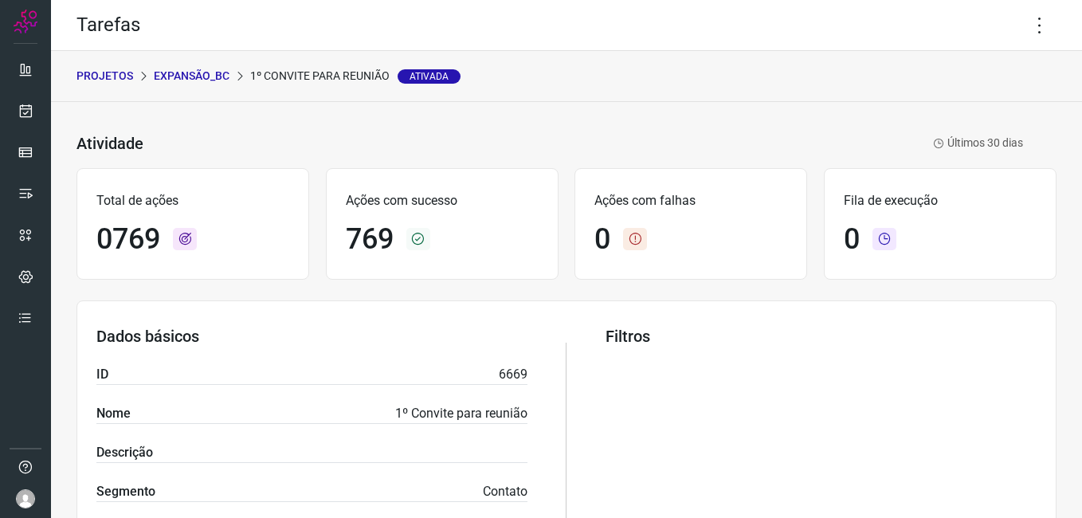
click at [186, 76] on p "Expansão_BC" at bounding box center [192, 76] width 76 height 17
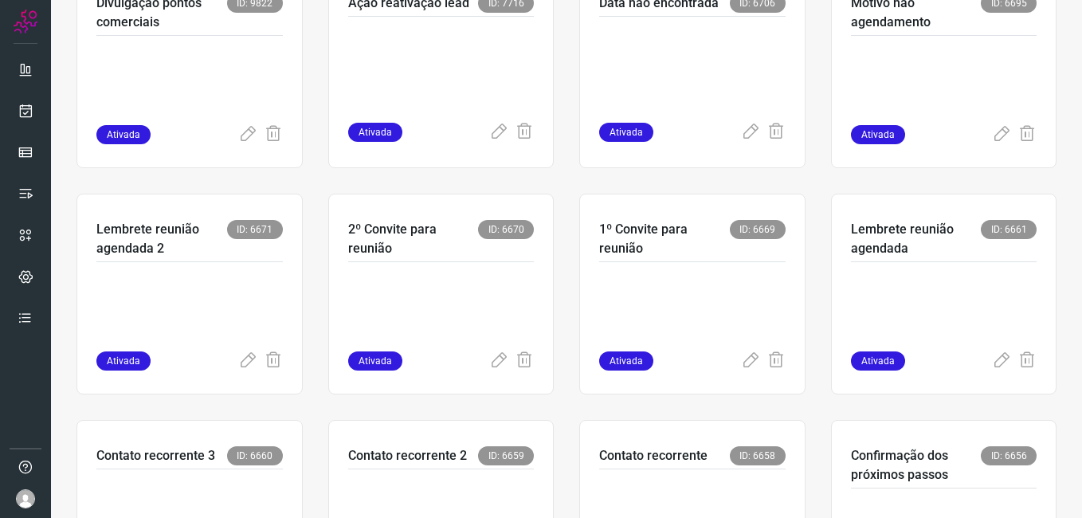
scroll to position [398, 0]
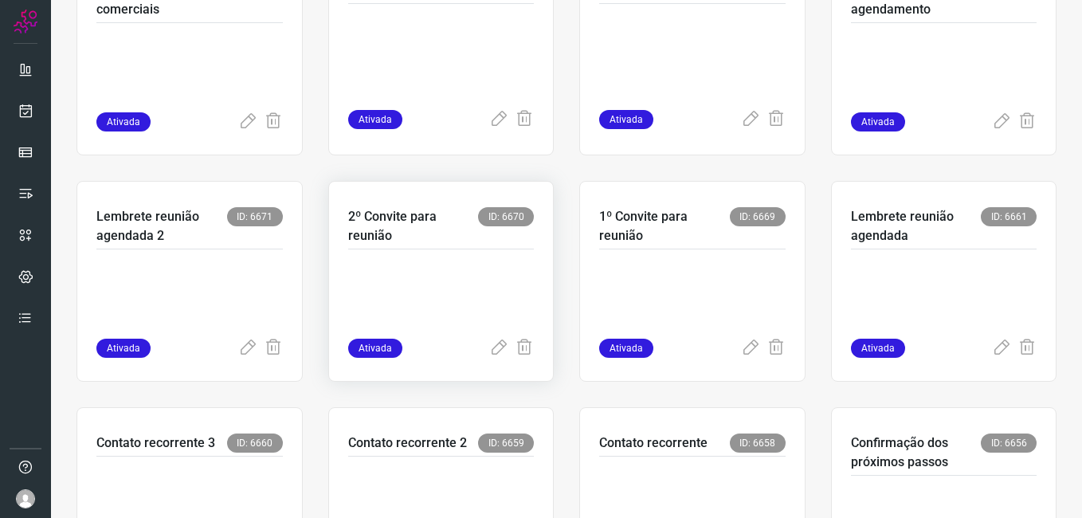
click at [478, 283] on p at bounding box center [441, 299] width 186 height 80
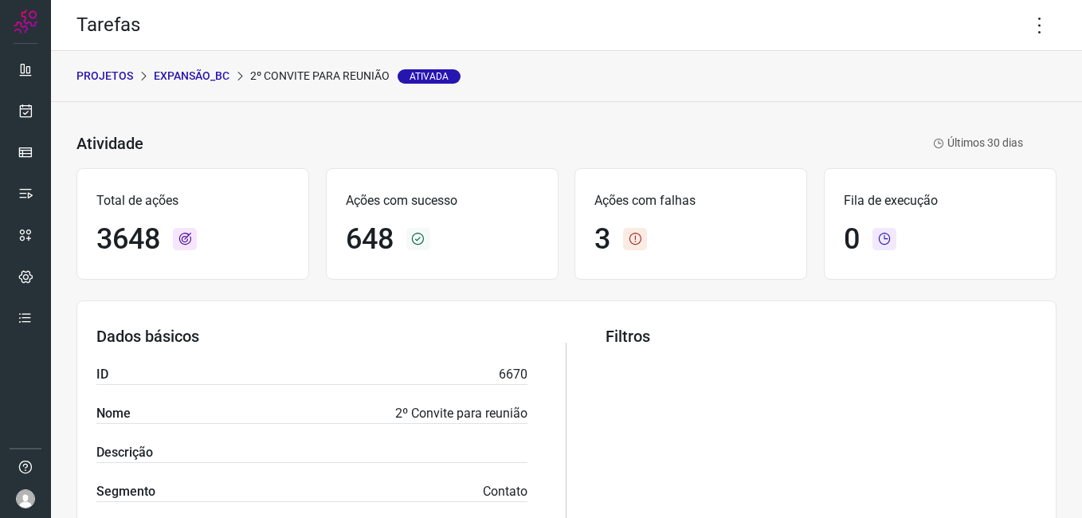
click at [185, 78] on p "Expansão_BC" at bounding box center [192, 76] width 76 height 17
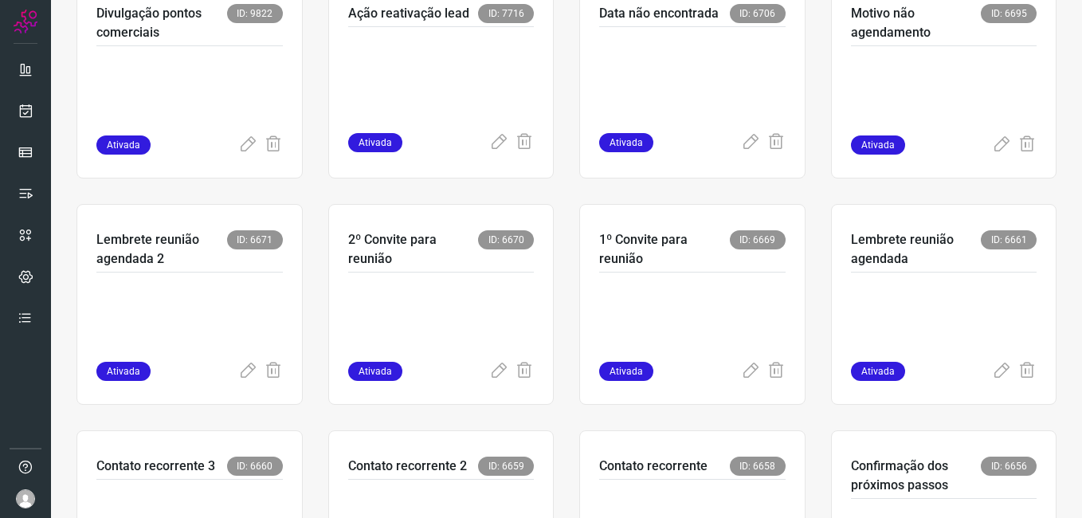
scroll to position [474, 0]
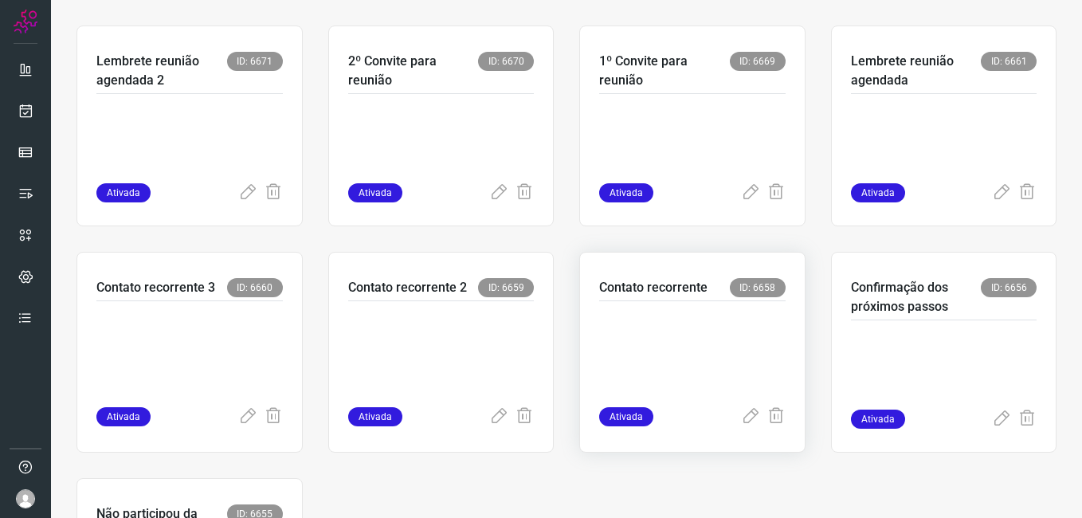
click at [625, 326] on p at bounding box center [692, 351] width 186 height 80
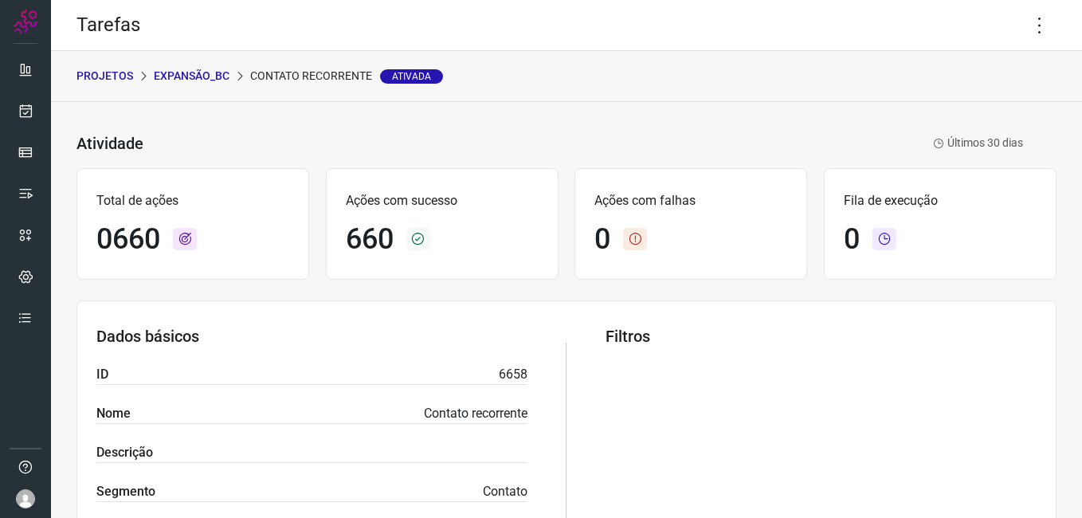
click at [180, 82] on p "Expansão_BC" at bounding box center [192, 76] width 76 height 17
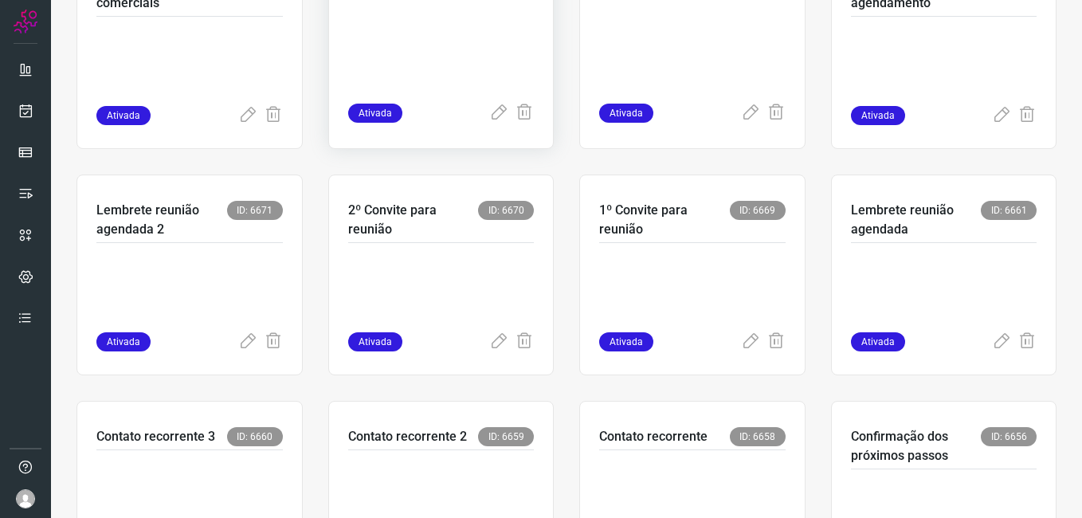
scroll to position [478, 0]
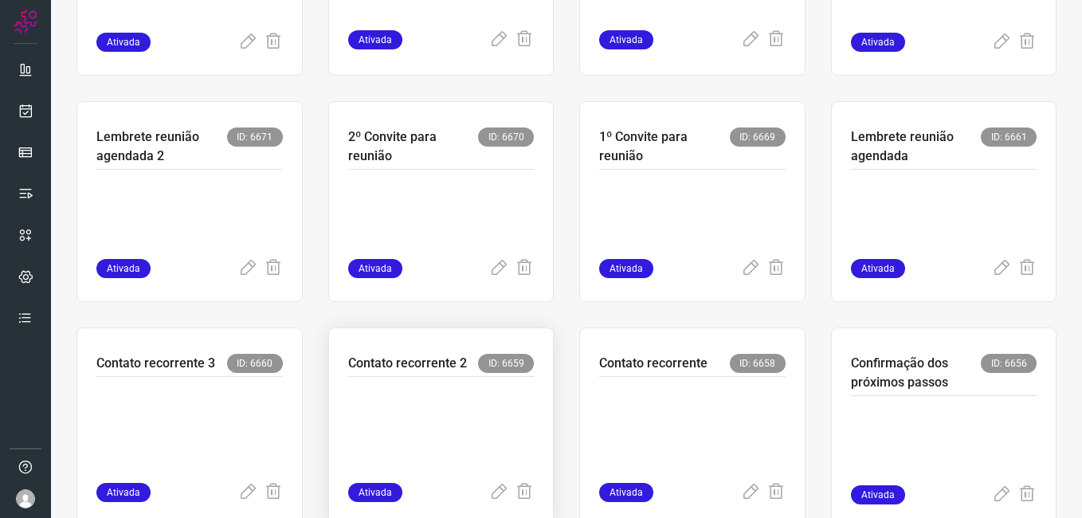
click at [433, 410] on p at bounding box center [441, 426] width 186 height 80
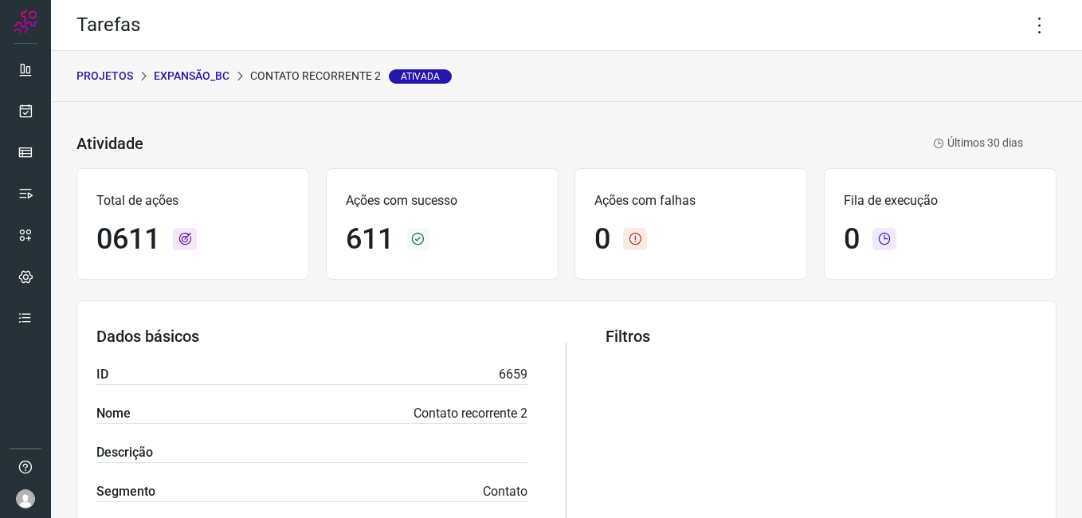
click at [192, 72] on p "Expansão_BC" at bounding box center [192, 76] width 76 height 17
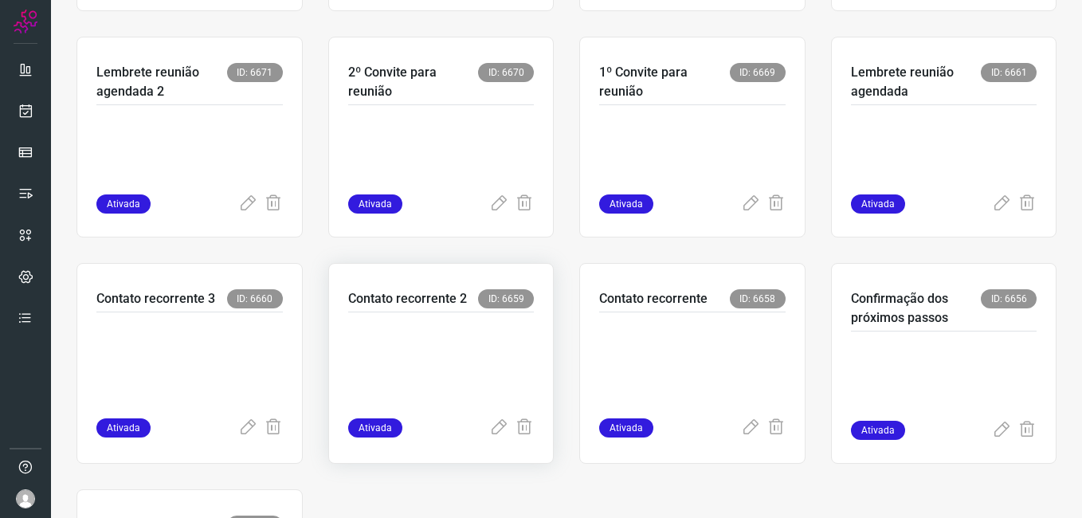
scroll to position [558, 0]
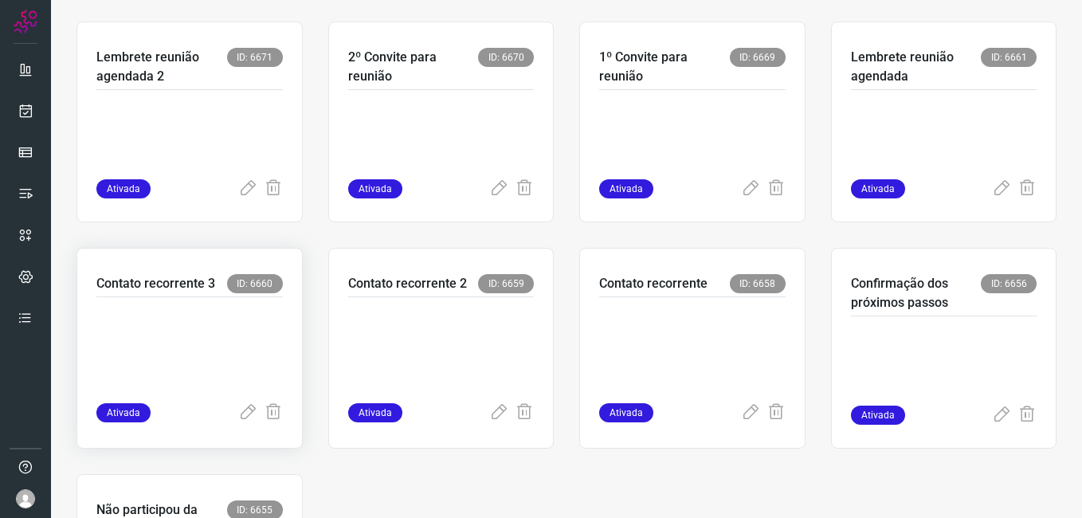
click at [169, 355] on p at bounding box center [189, 347] width 186 height 80
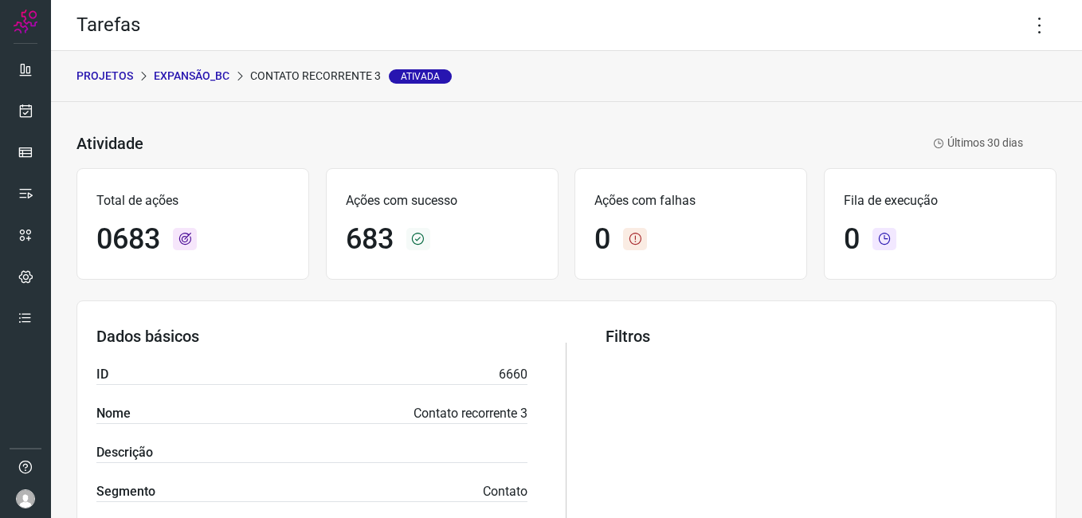
click at [180, 78] on p "Expansão_BC" at bounding box center [192, 76] width 76 height 17
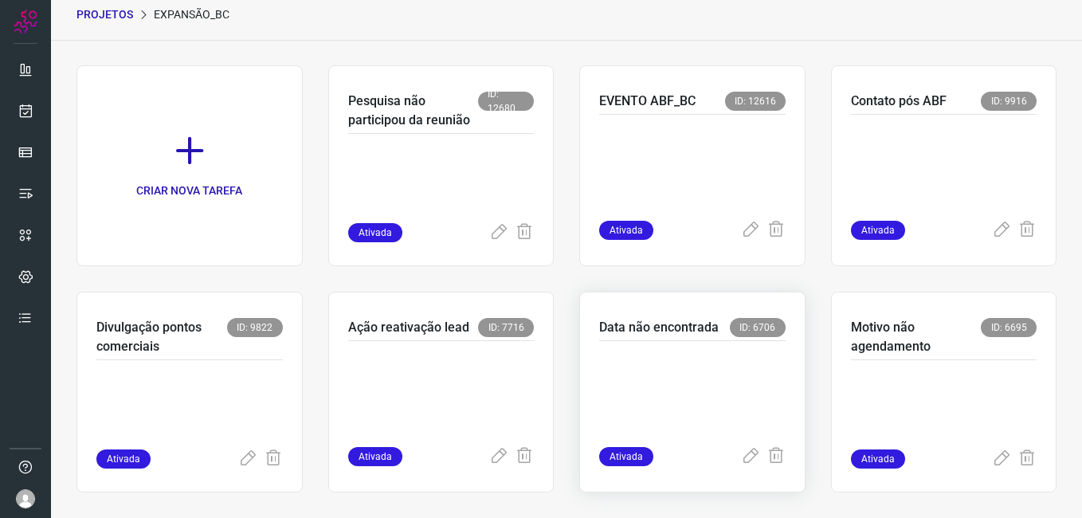
scroll to position [159, 0]
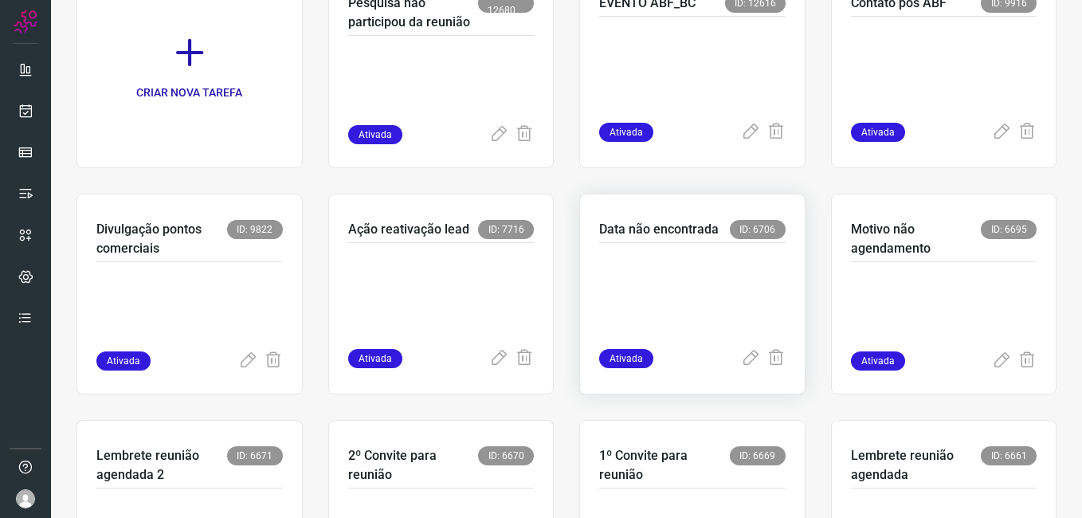
click at [645, 287] on p at bounding box center [692, 293] width 186 height 80
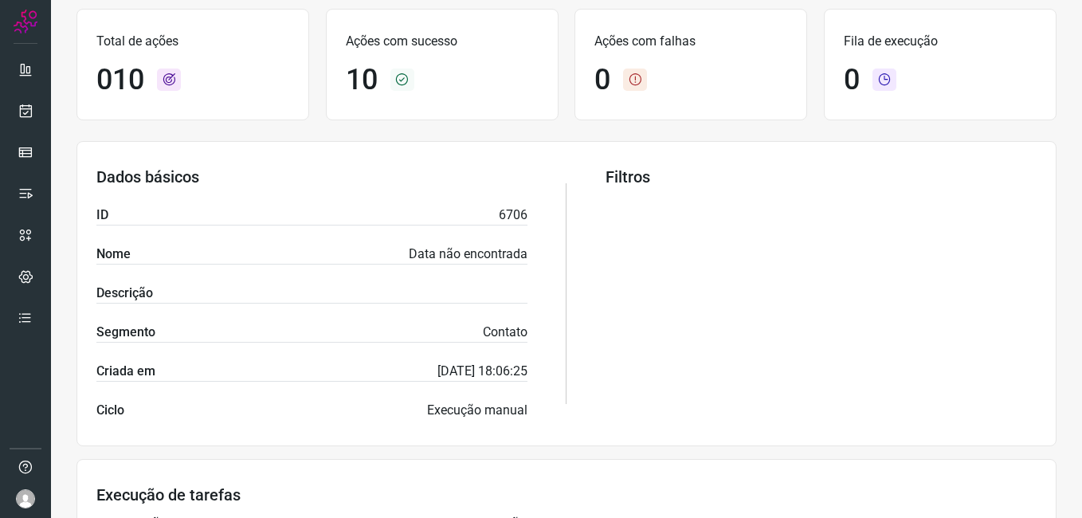
click at [598, 367] on section "Dados básicos ID 6706 Nome Data não encontrada Descrição Segmento Contato Criad…" at bounding box center [566, 293] width 980 height 305
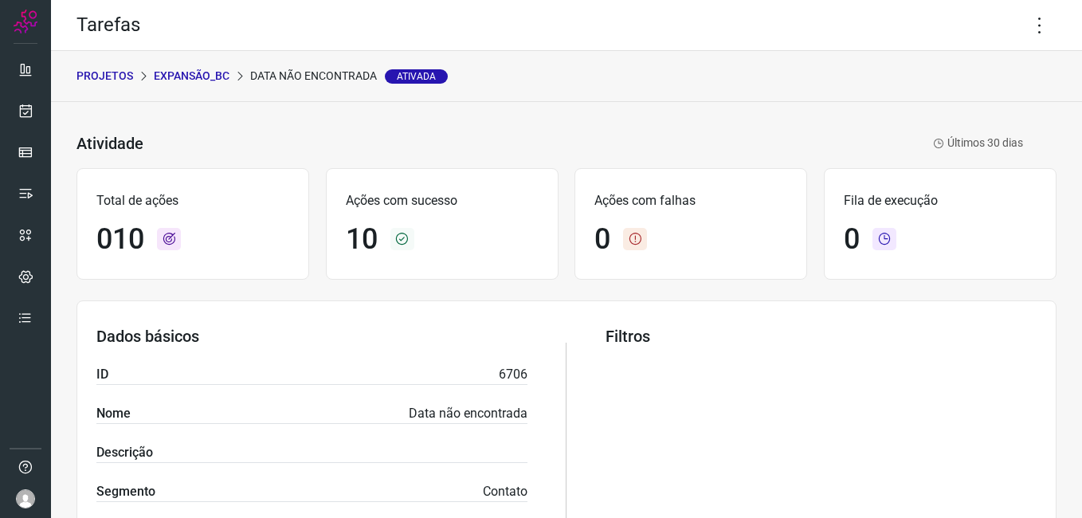
click at [190, 79] on p "Expansão_BC" at bounding box center [192, 76] width 76 height 17
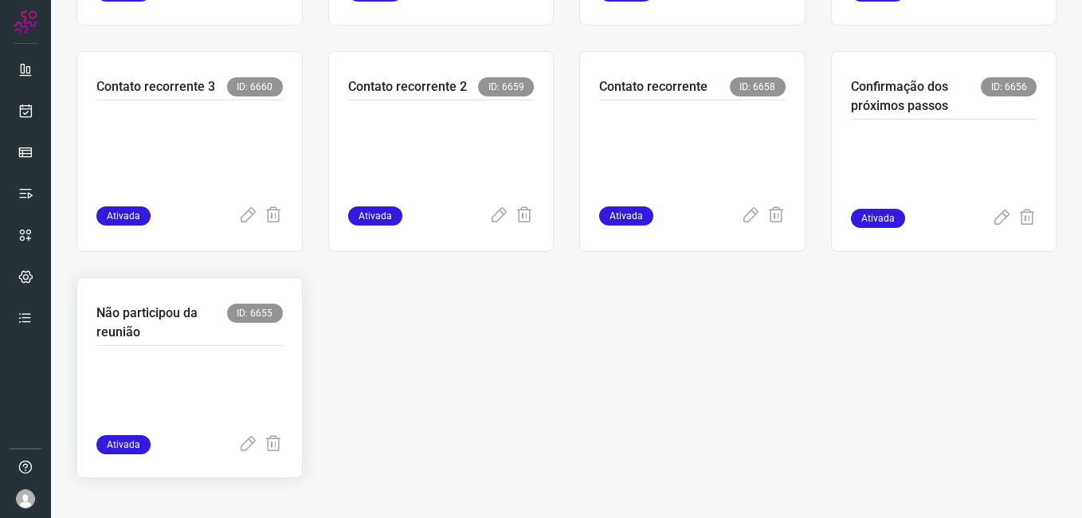
click at [214, 350] on div at bounding box center [189, 390] width 186 height 89
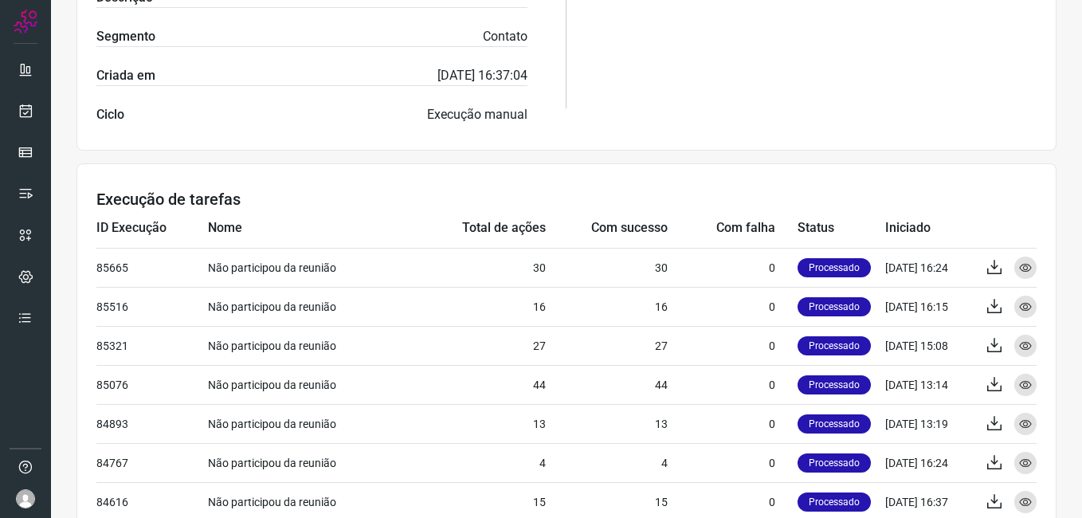
scroll to position [464, 0]
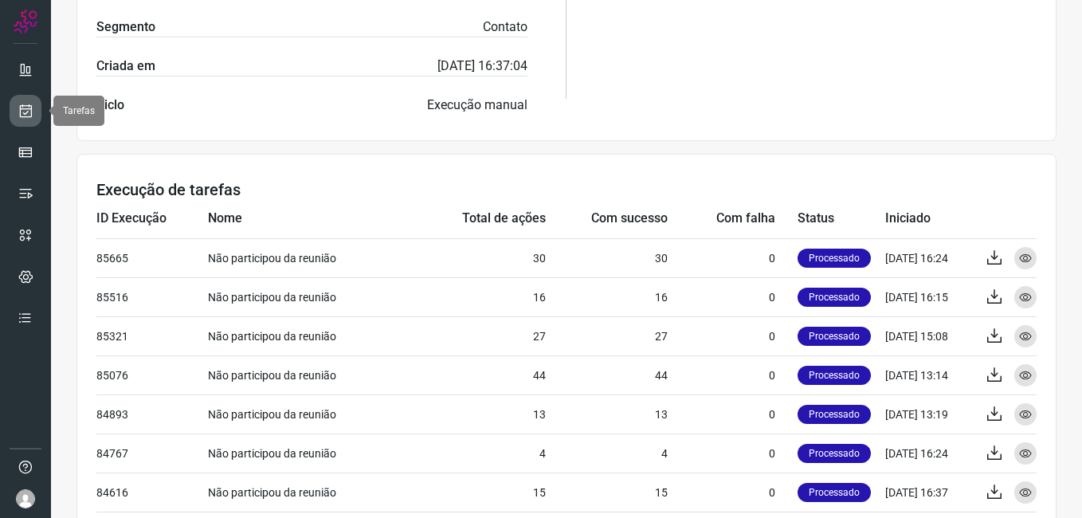
click at [23, 111] on icon at bounding box center [26, 111] width 17 height 16
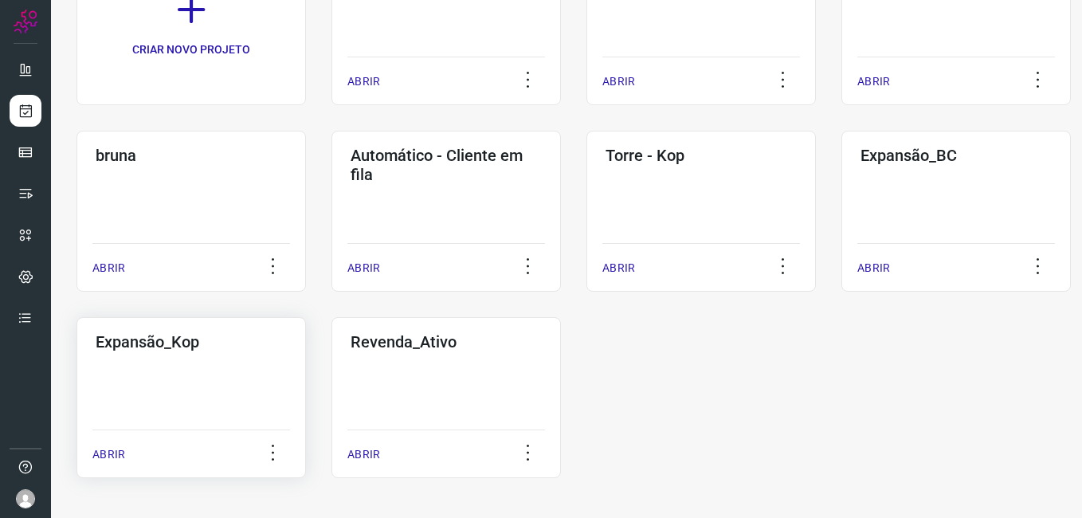
click at [199, 362] on div "Expansão_Kop ABRIR" at bounding box center [190, 397] width 229 height 161
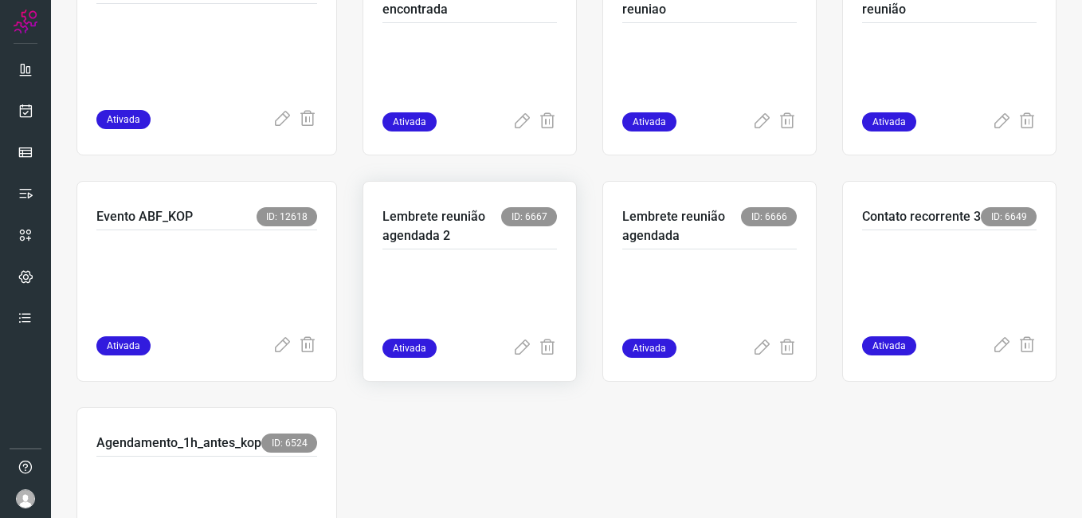
scroll to position [319, 0]
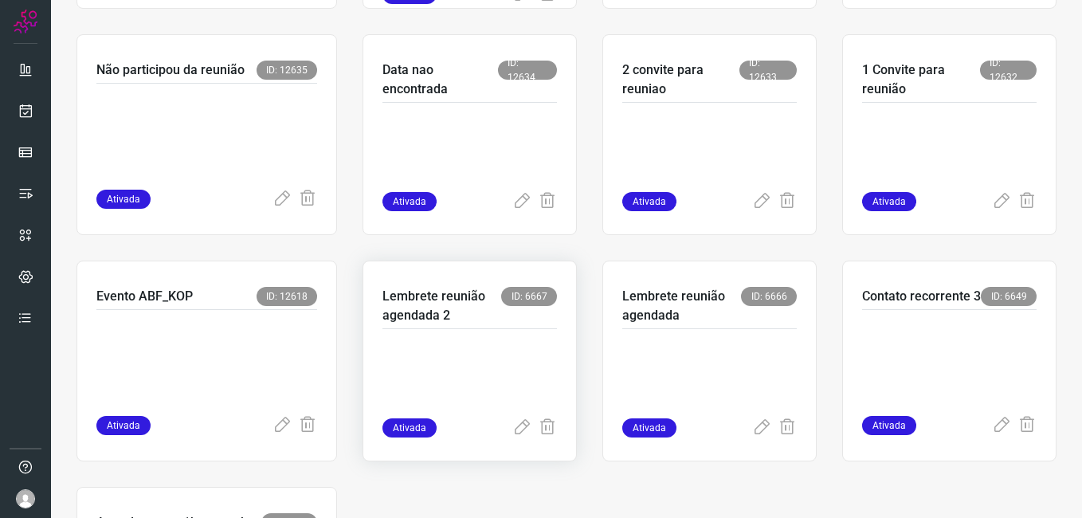
click at [506, 423] on div "Ativada" at bounding box center [469, 427] width 174 height 19
click at [515, 425] on icon at bounding box center [521, 427] width 19 height 19
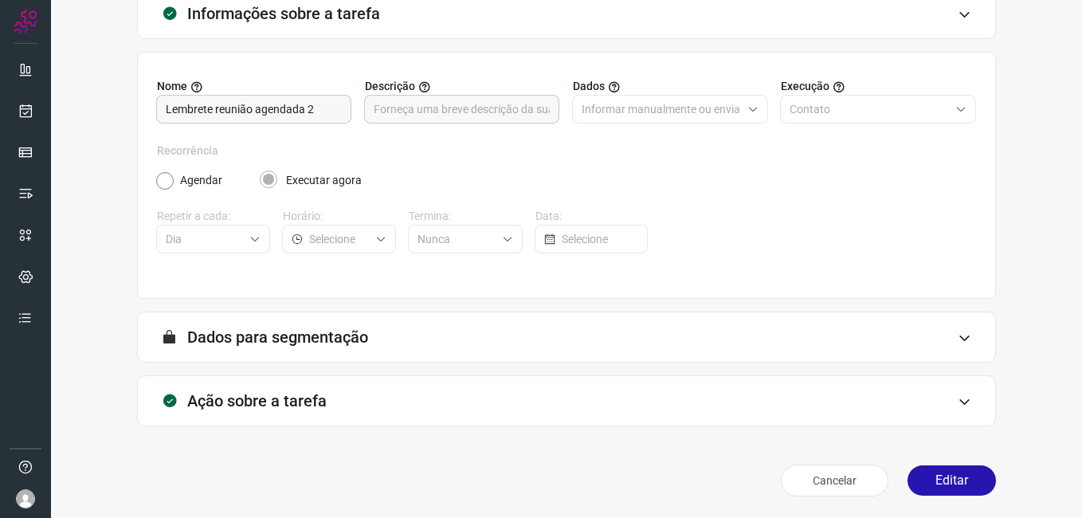
scroll to position [104, 0]
click at [939, 482] on button "Editar" at bounding box center [951, 479] width 88 height 30
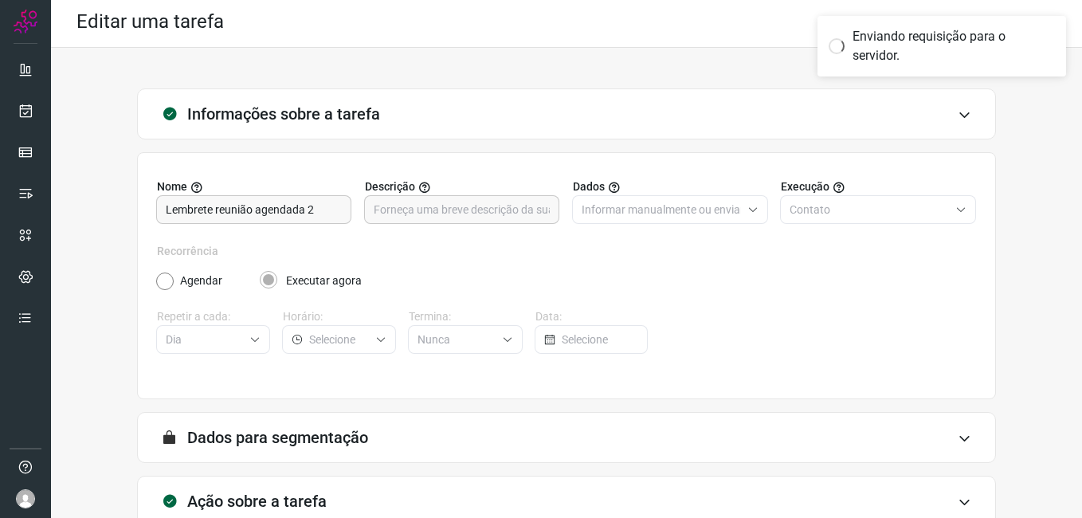
scroll to position [0, 0]
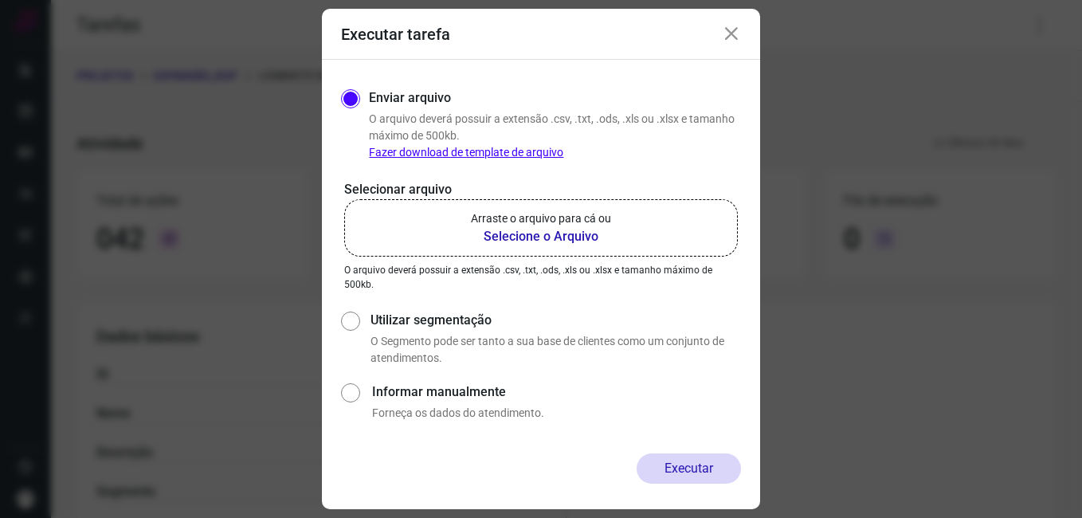
click at [539, 238] on b "Selecione o Arquivo" at bounding box center [541, 236] width 140 height 19
click at [0, 0] on input "Arraste o arquivo para cá ou Selecione o Arquivo" at bounding box center [0, 0] width 0 height 0
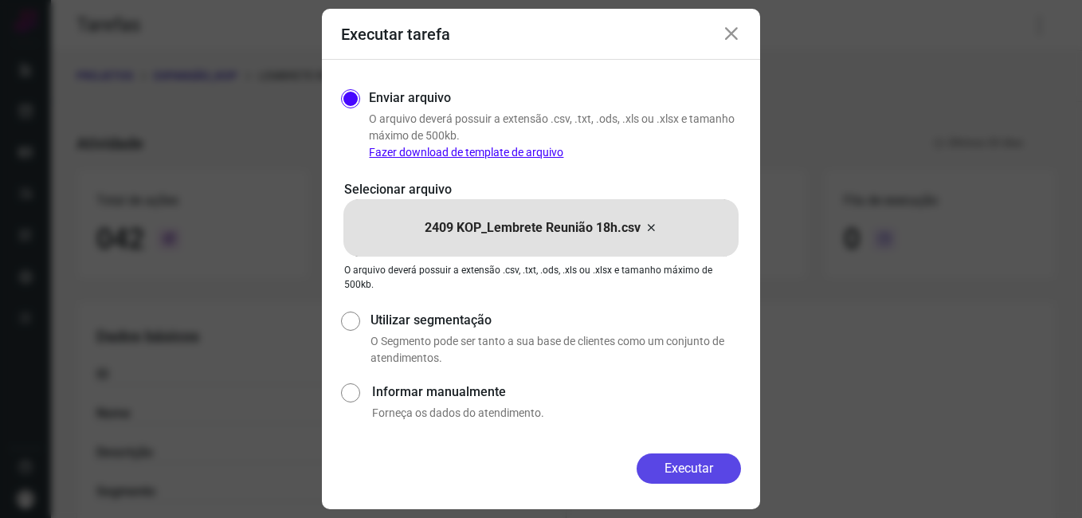
click at [649, 464] on button "Executar" at bounding box center [689, 468] width 104 height 30
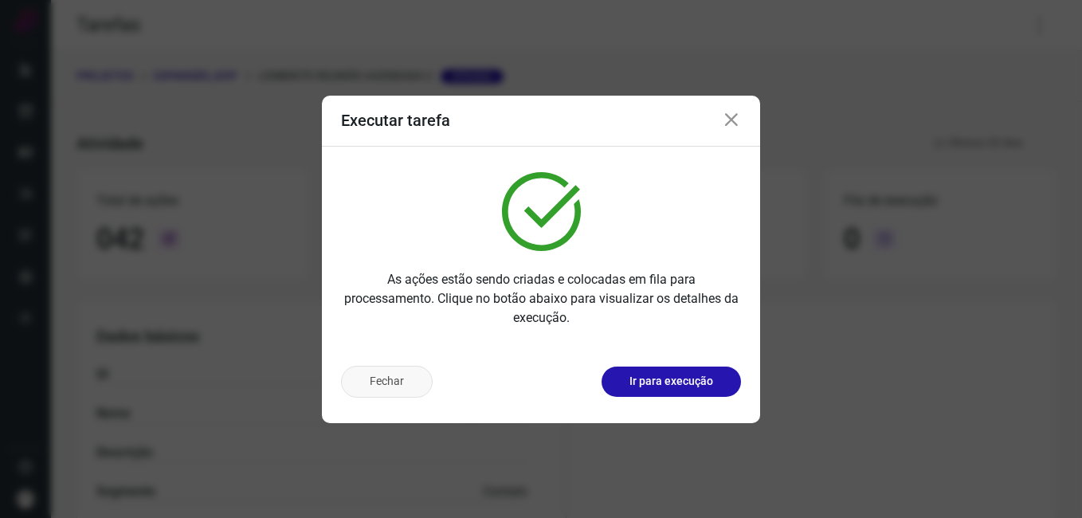
click at [398, 382] on button "Fechar" at bounding box center [387, 382] width 92 height 32
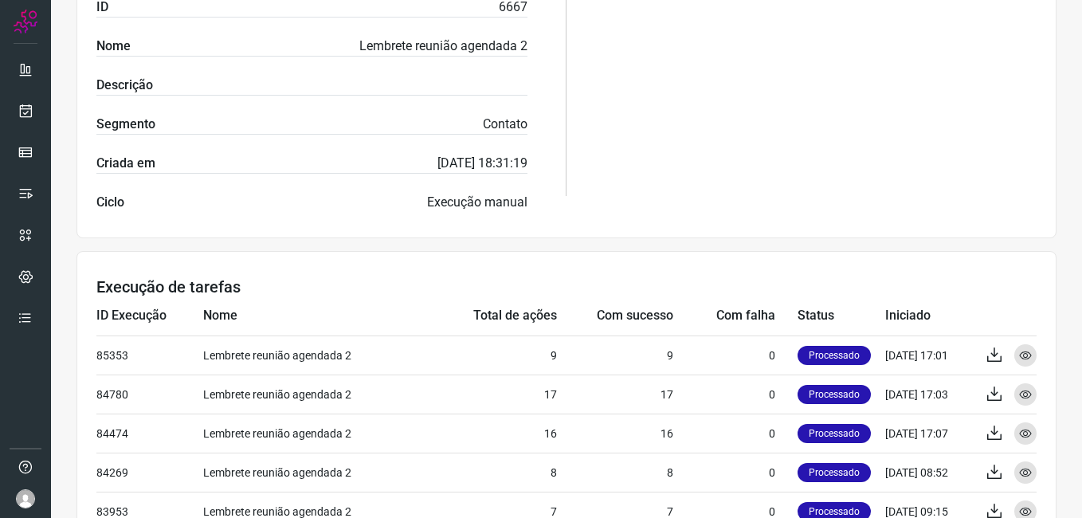
scroll to position [398, 0]
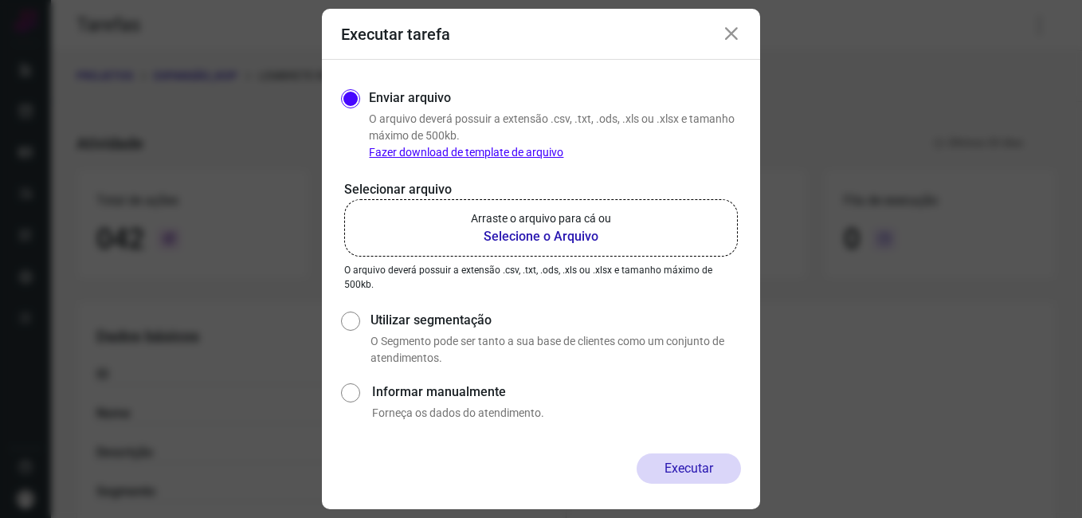
click at [726, 32] on icon at bounding box center [731, 34] width 19 height 19
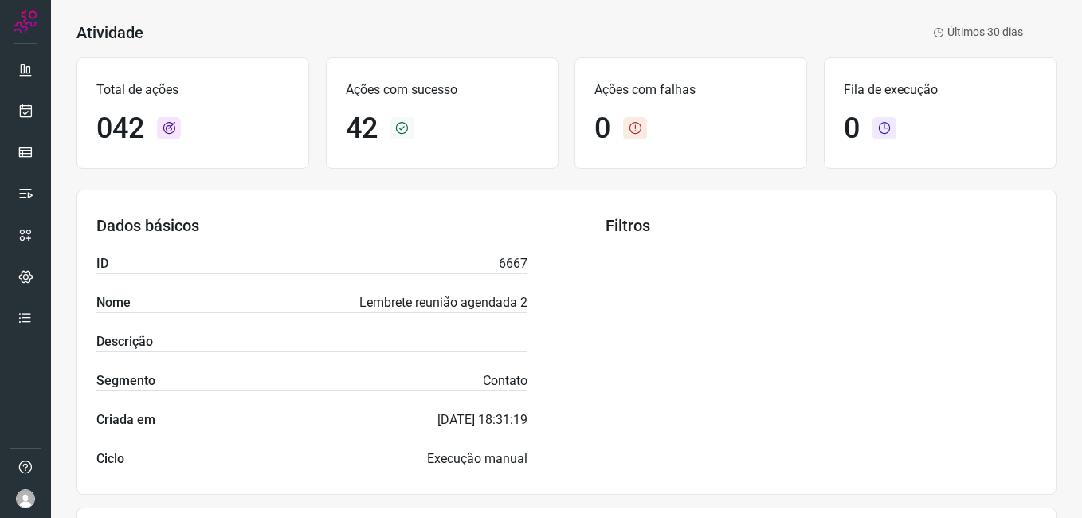
scroll to position [478, 0]
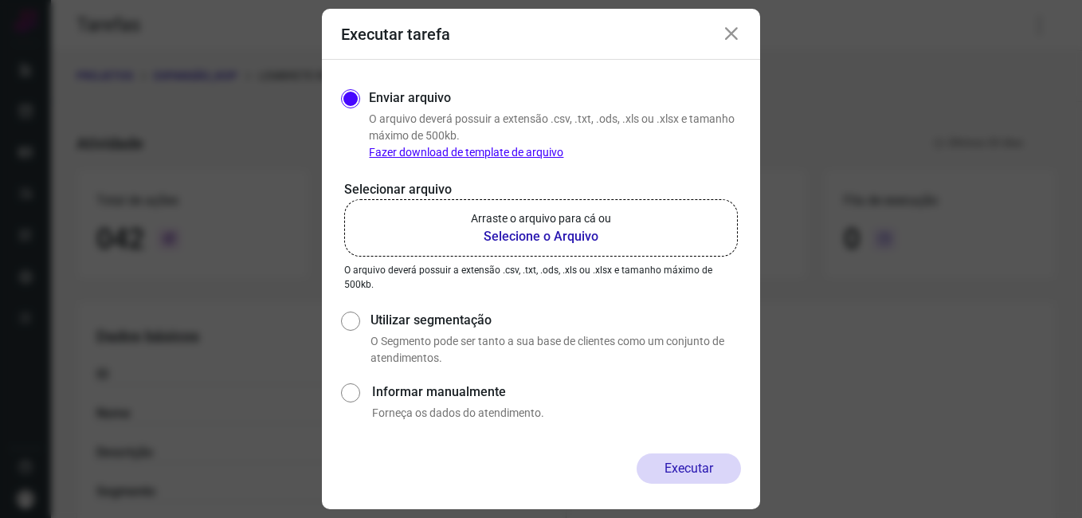
click at [733, 38] on icon at bounding box center [731, 34] width 19 height 19
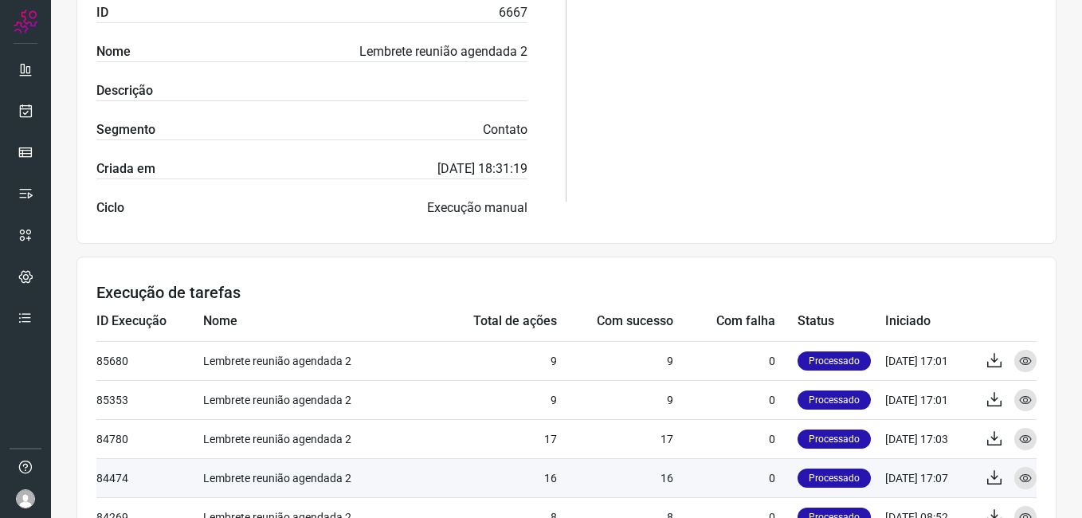
scroll to position [478, 0]
